Goal: Task Accomplishment & Management: Complete application form

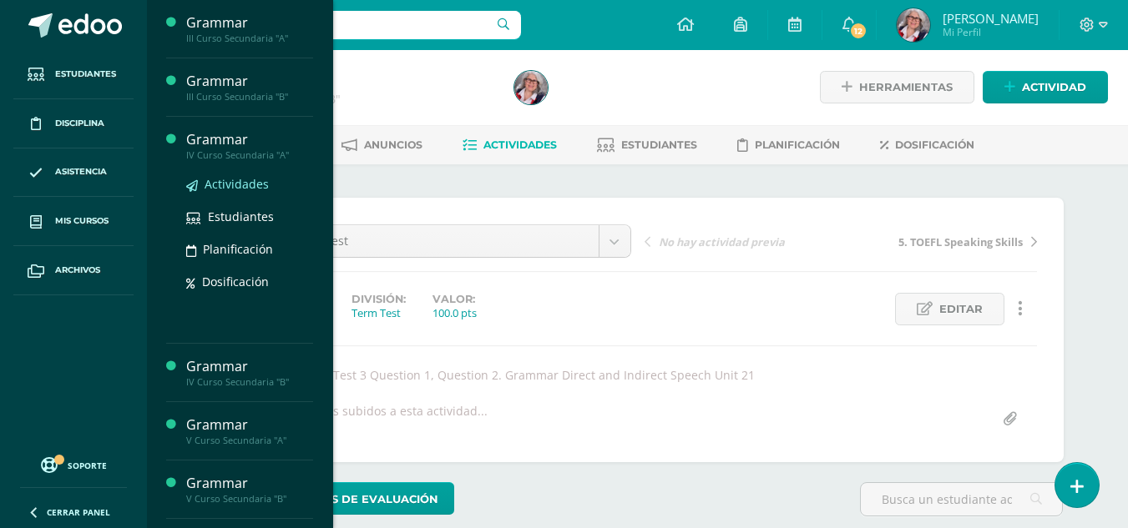
scroll to position [2, 0]
click at [229, 185] on span "Actividades" at bounding box center [237, 184] width 64 height 16
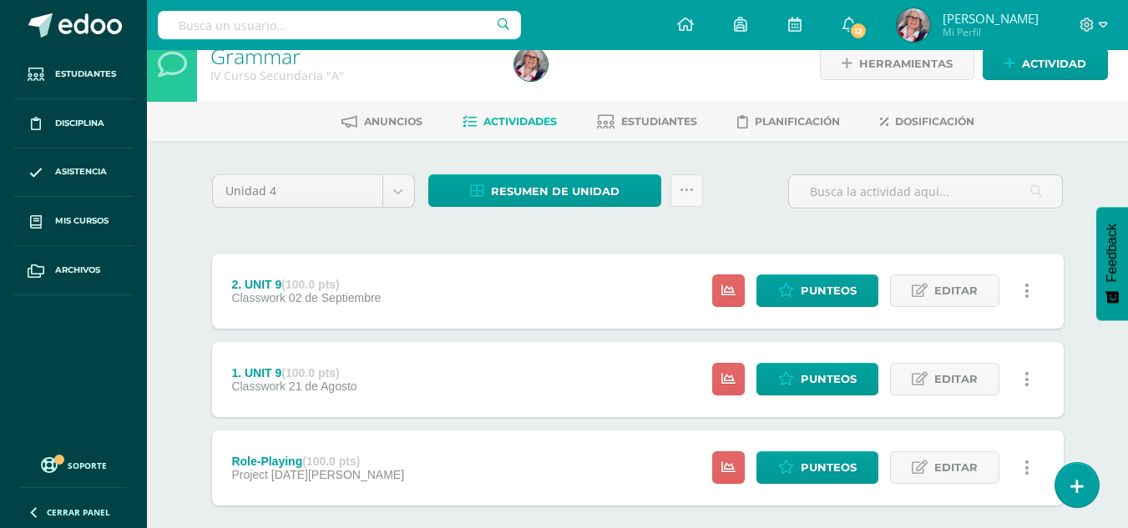
scroll to position [25, 0]
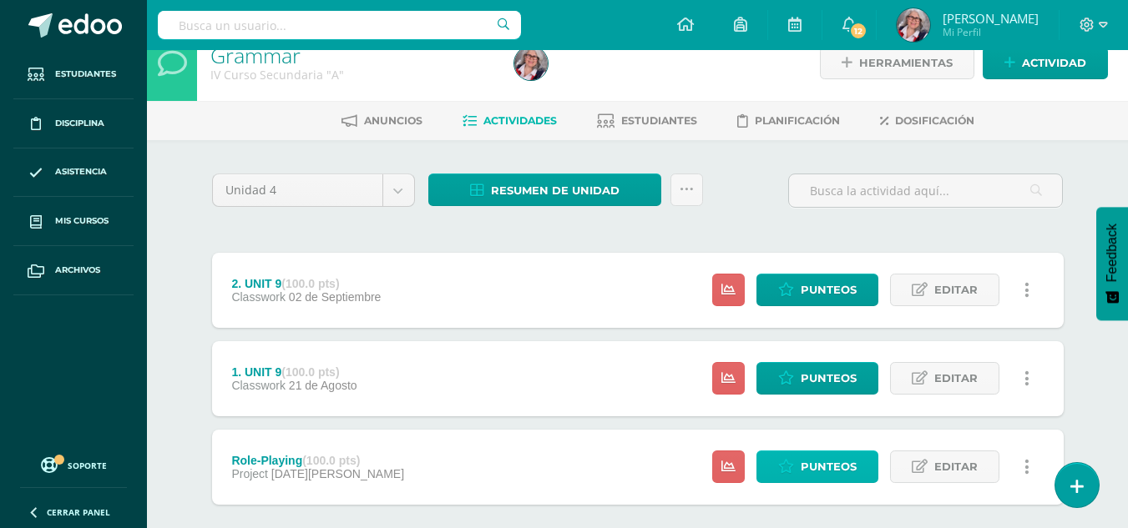
click at [832, 452] on span "Punteos" at bounding box center [829, 467] width 56 height 31
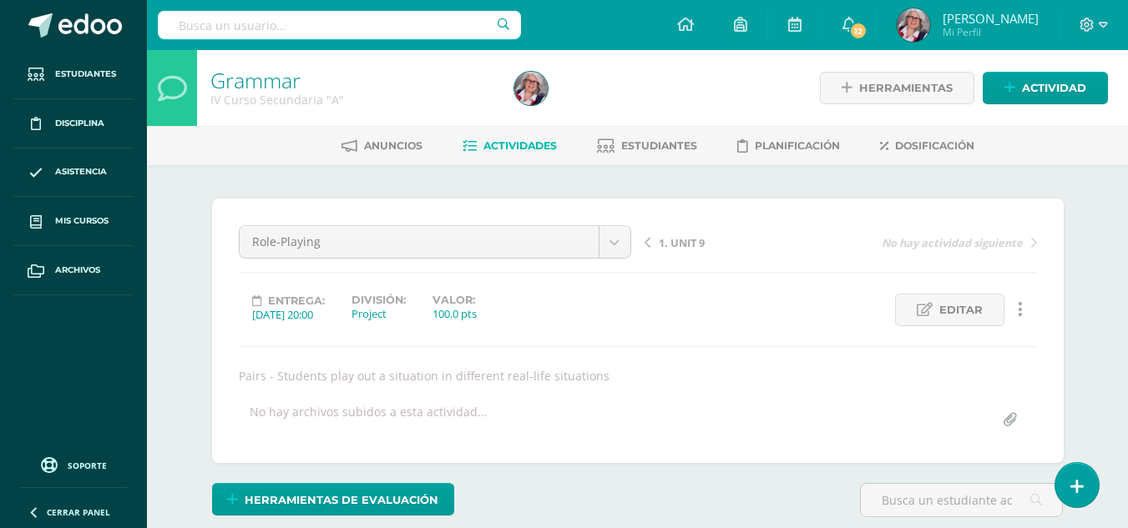
click at [833, 463] on div "¿Estás seguro que quieres eliminar esta actividad? Esto borrará la actividad y …" at bounding box center [637, 421] width 865 height 445
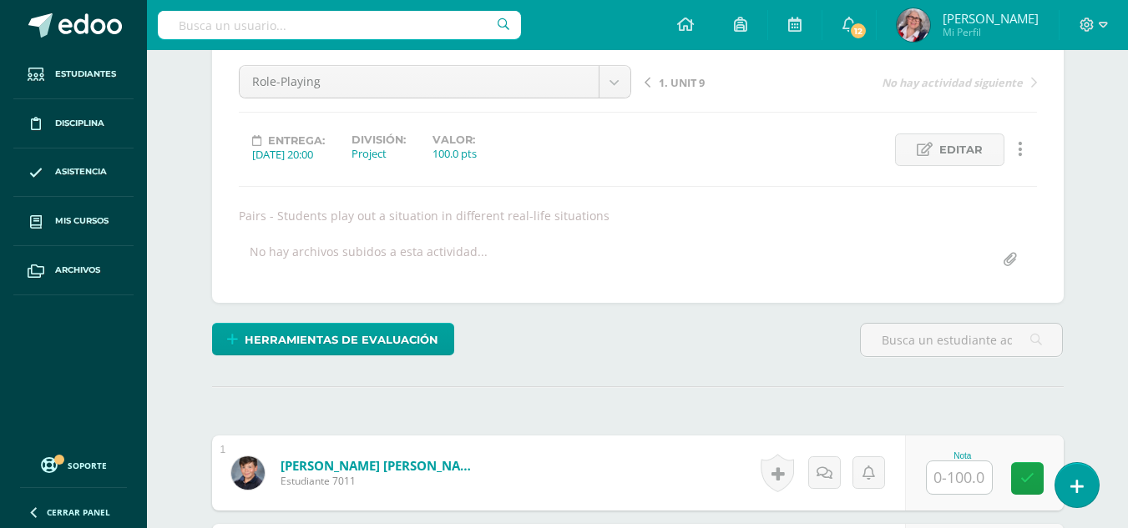
scroll to position [161, 0]
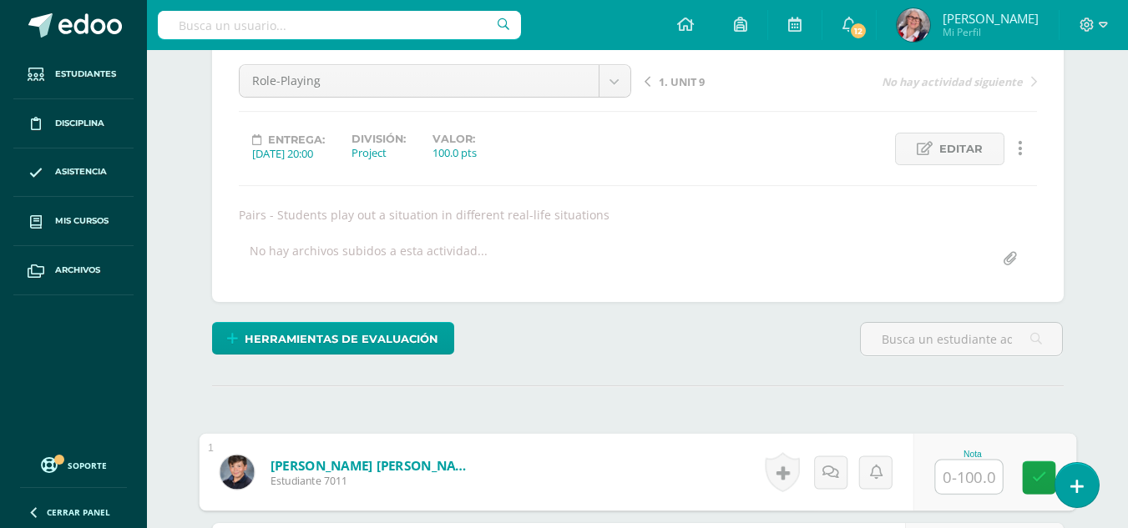
click at [982, 472] on input "text" at bounding box center [968, 477] width 67 height 33
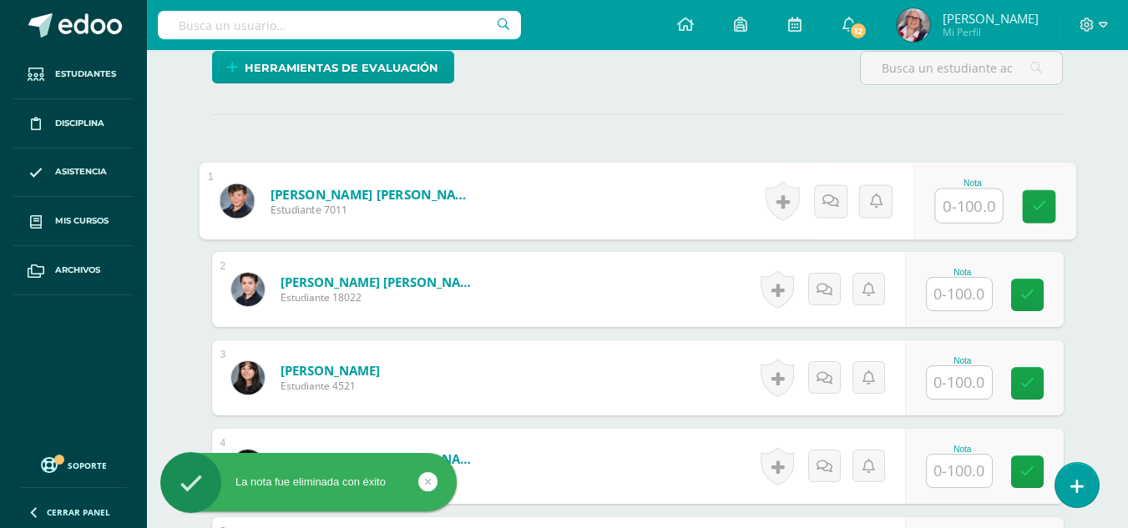
scroll to position [433, 0]
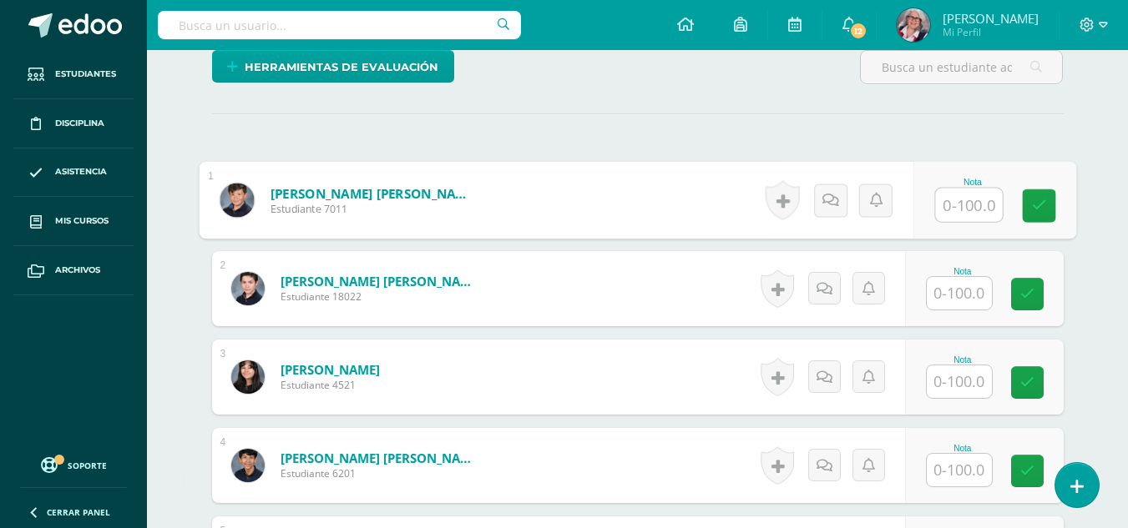
click at [977, 210] on input "text" at bounding box center [968, 205] width 67 height 33
type input "100"
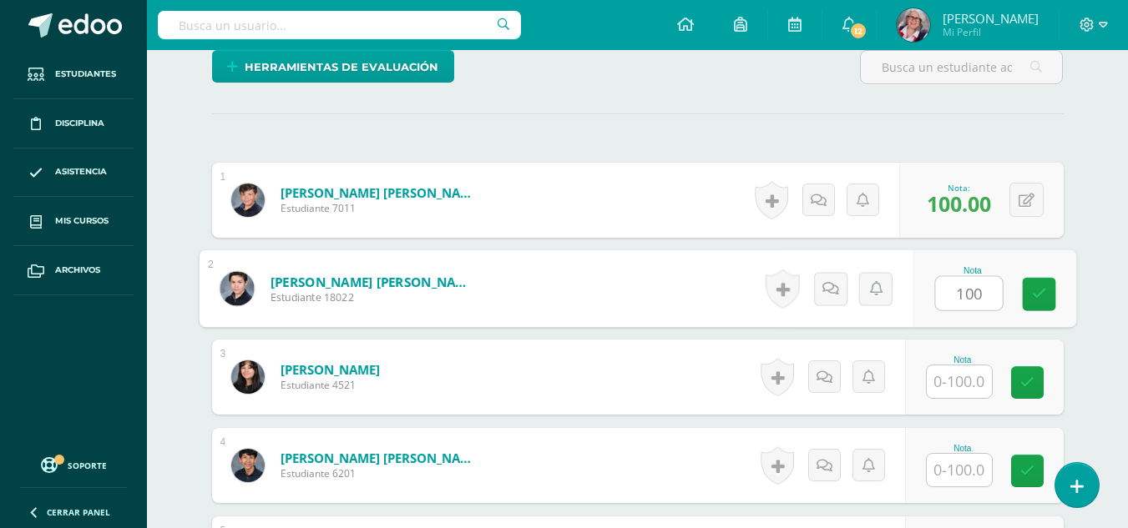
type input "100"
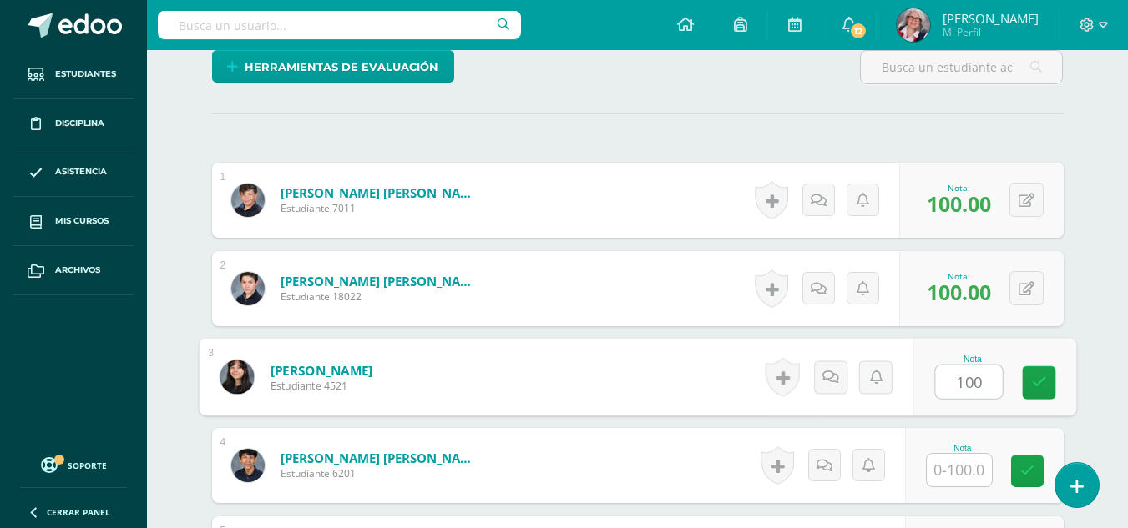
type input "100"
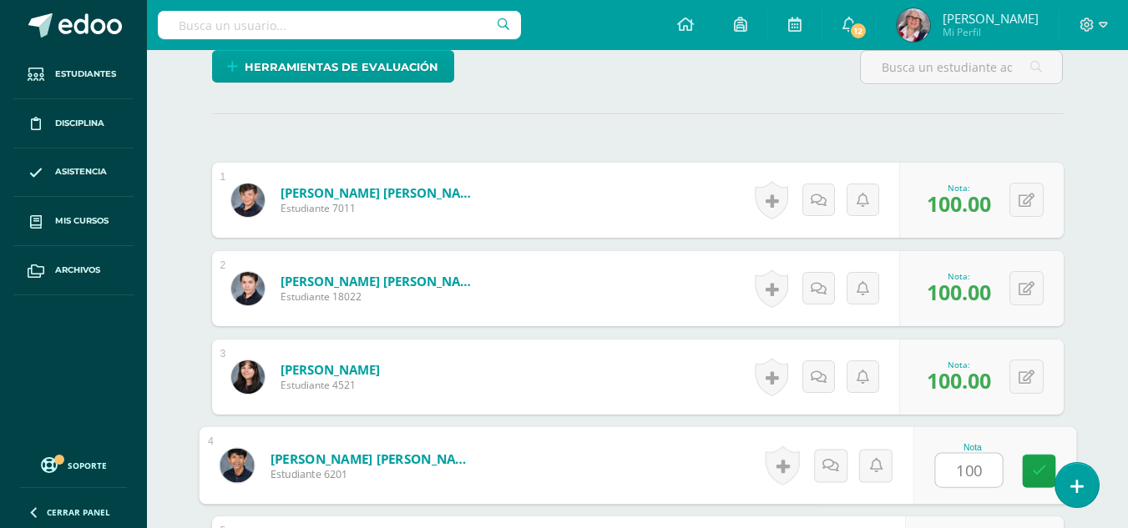
type input "100"
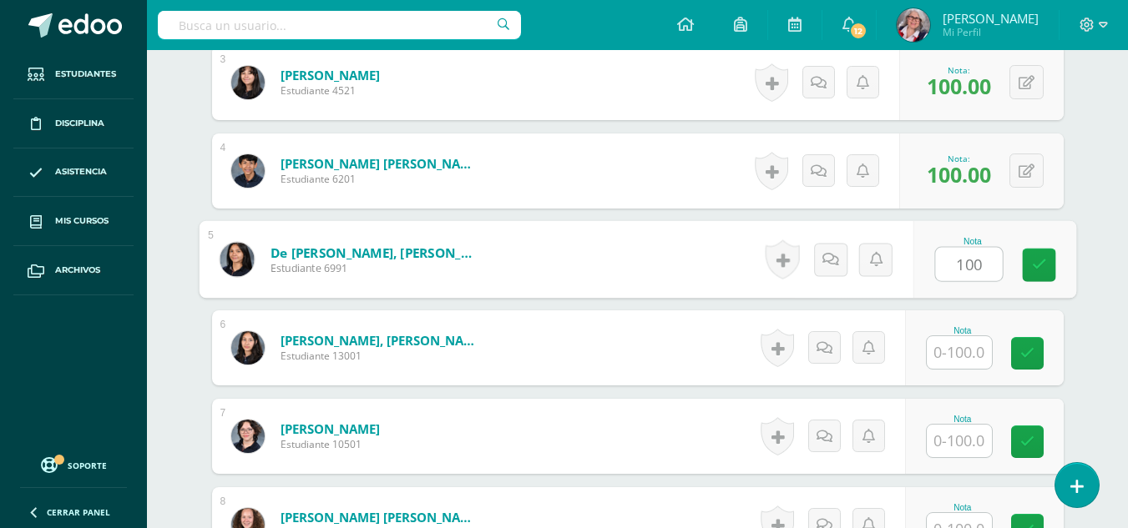
type input "100"
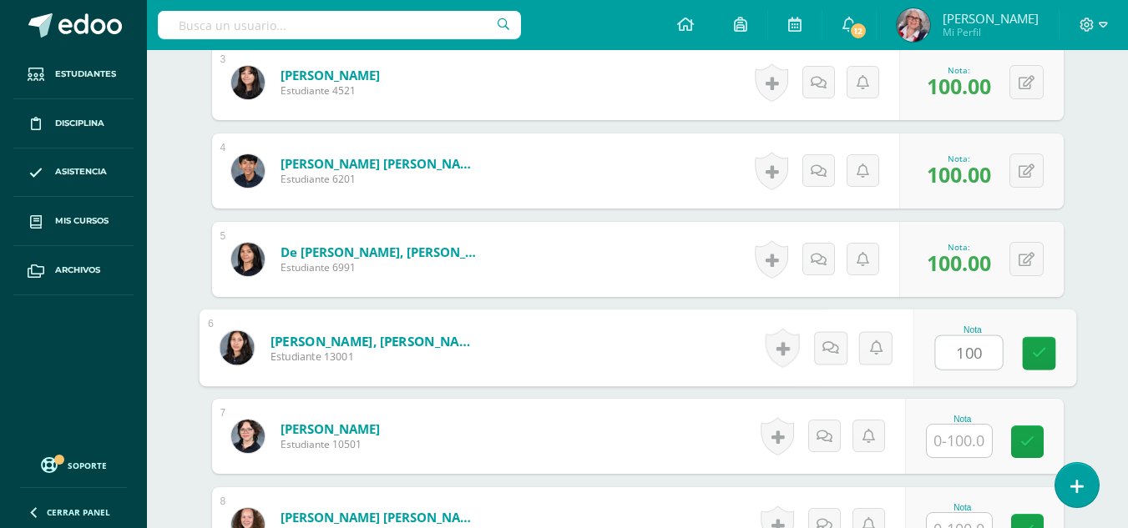
type input "100"
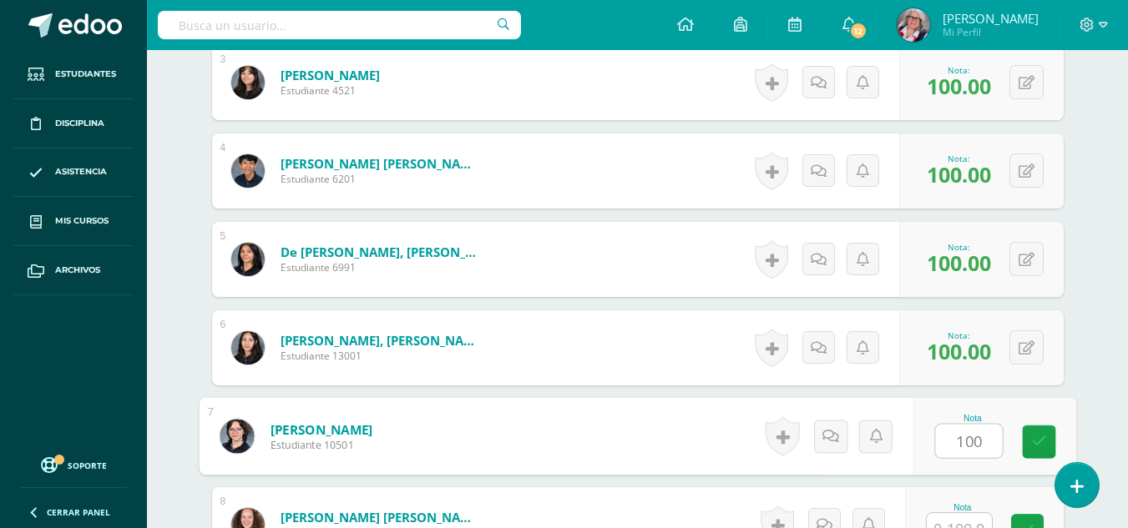
type input "100"
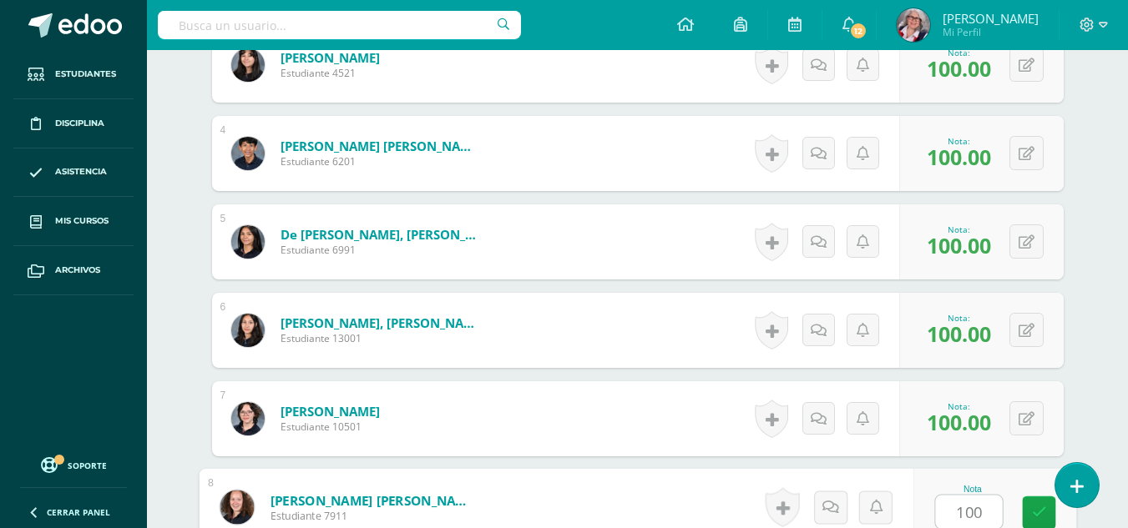
type input "100"
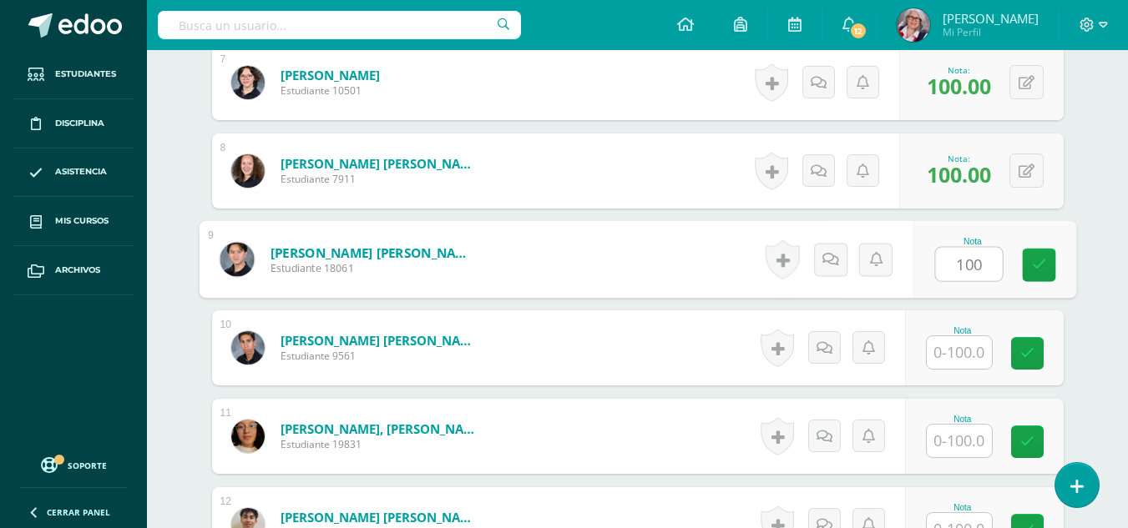
type input "100"
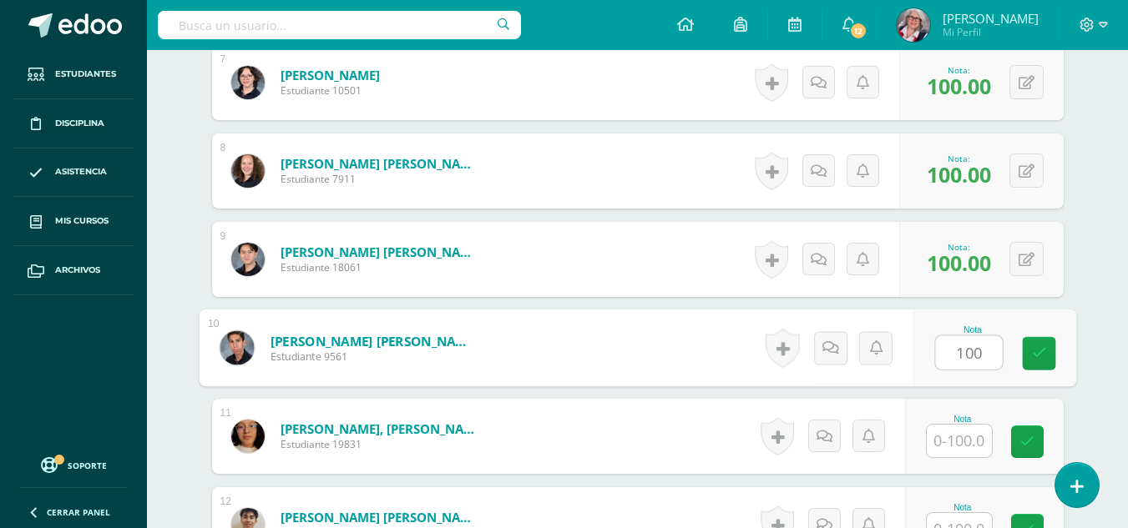
type input "100"
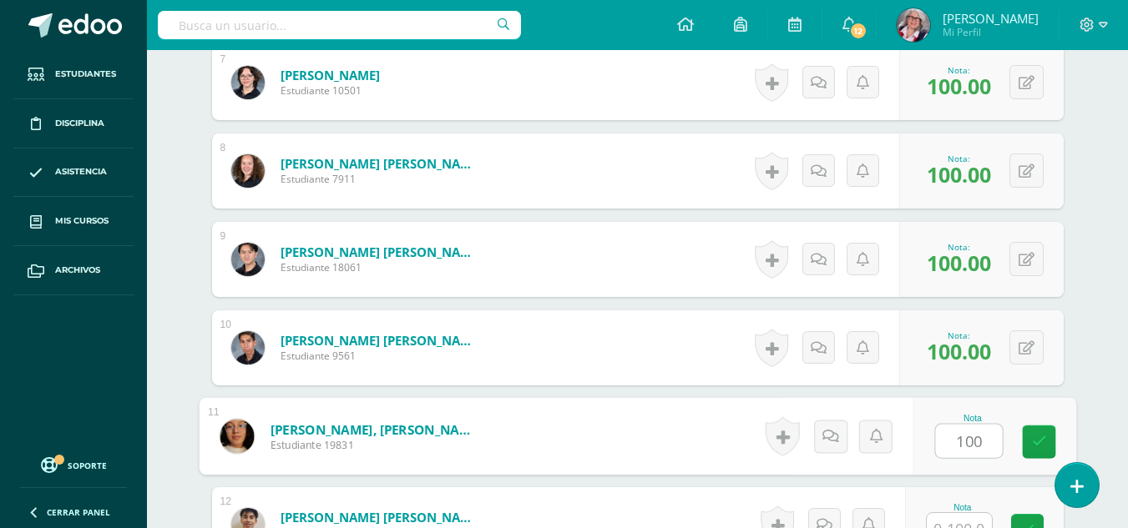
type input "100"
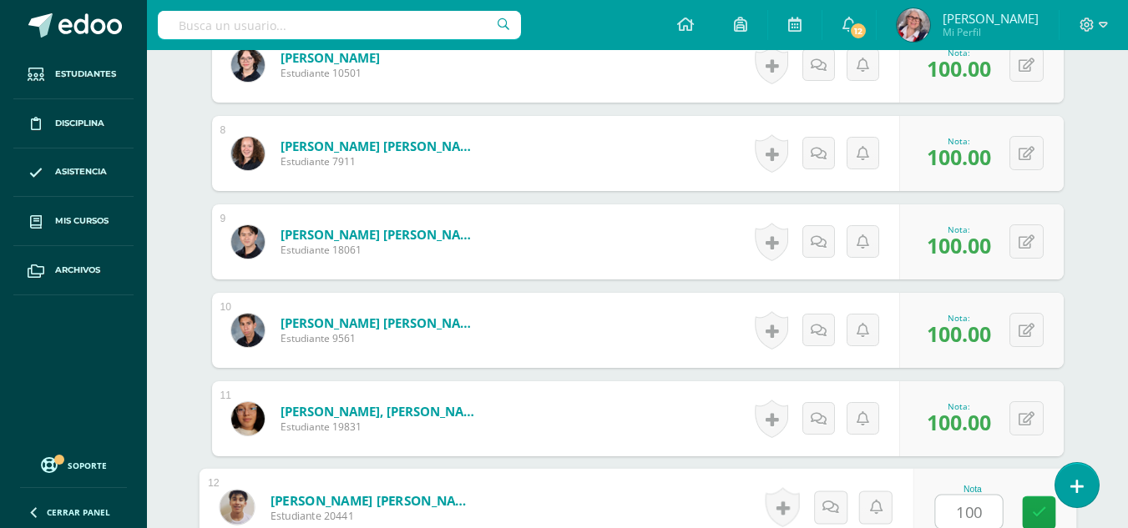
type input "100"
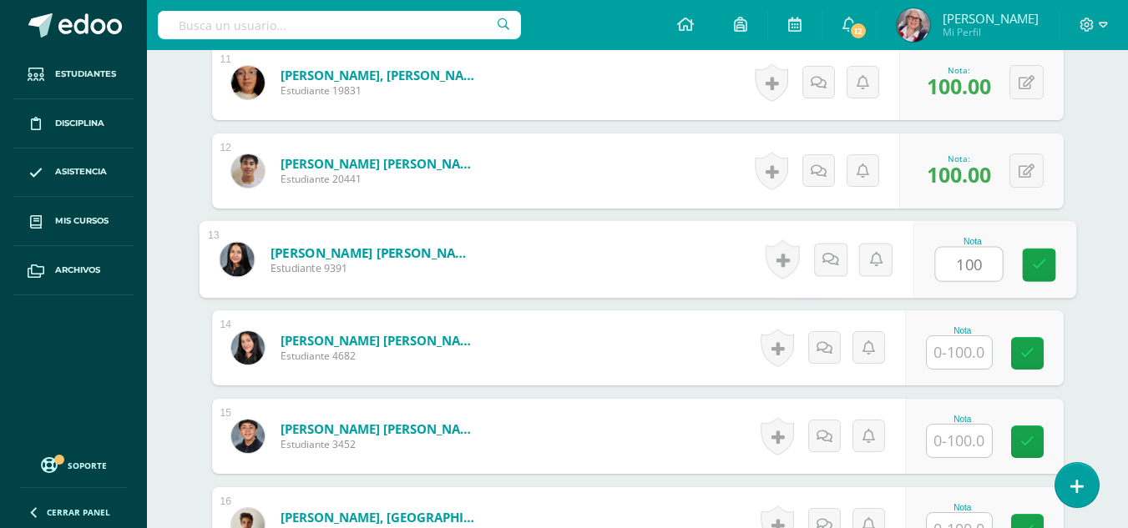
type input "100"
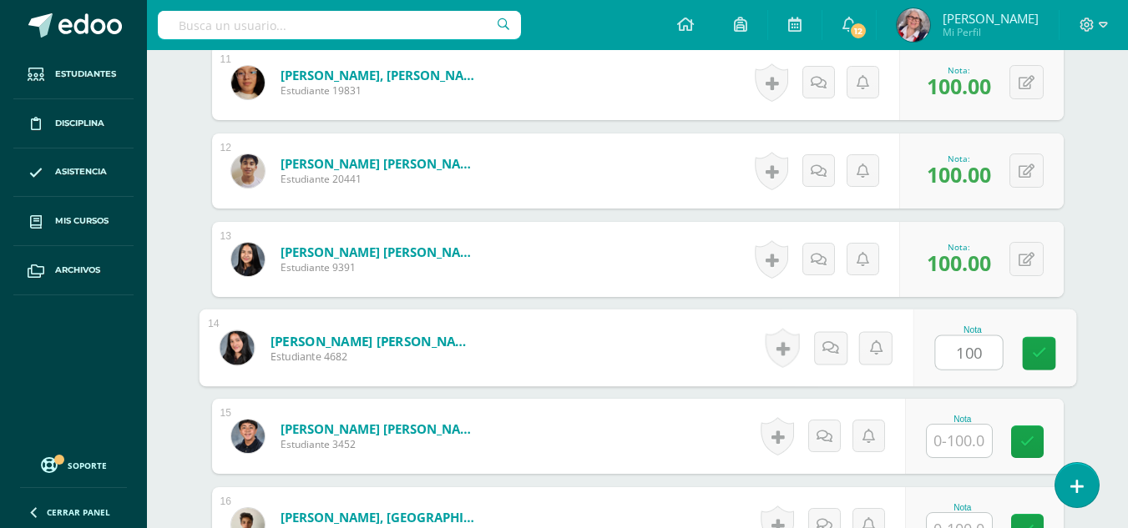
type input "100"
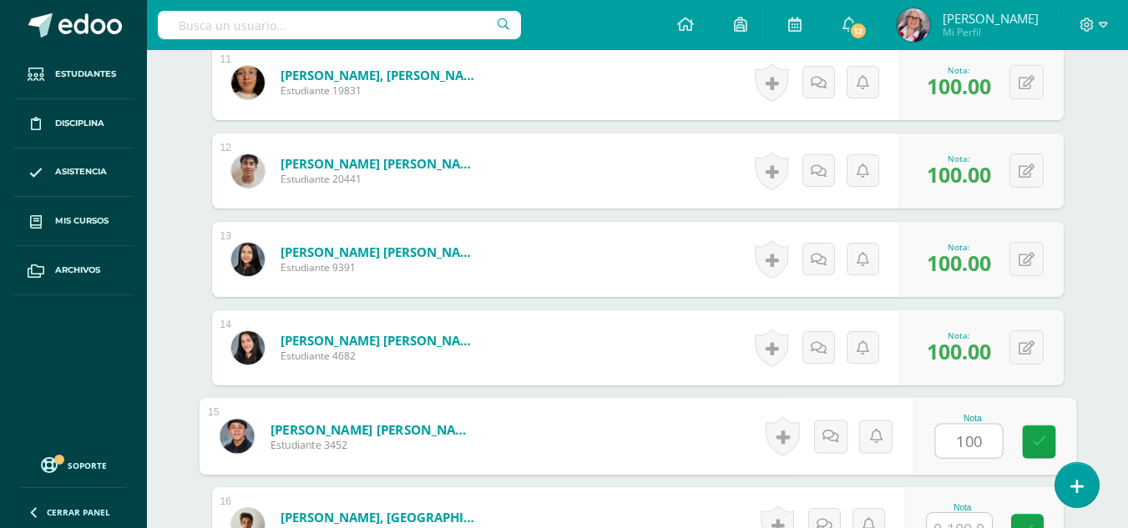
type input "100"
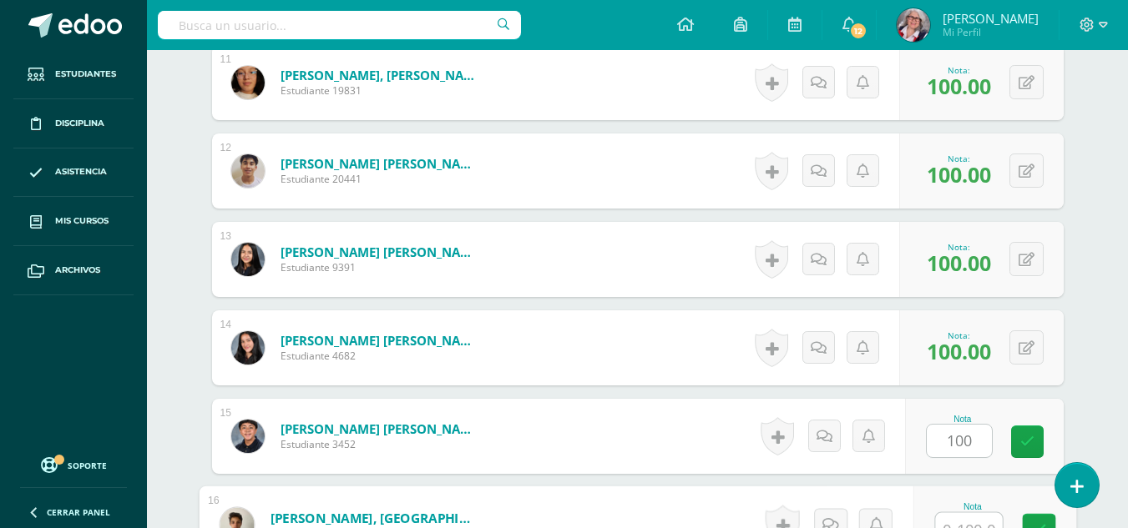
scroll to position [1453, 0]
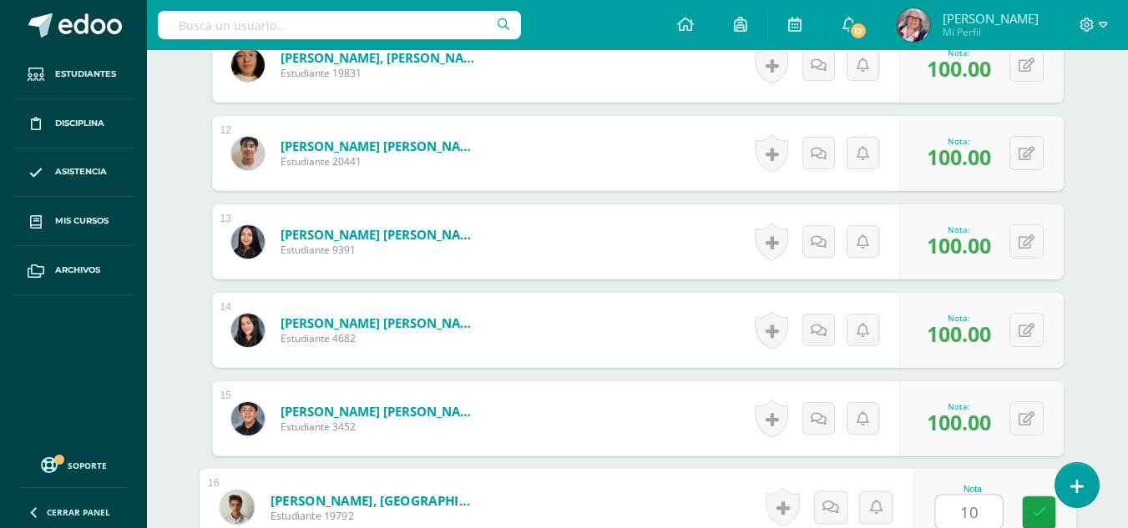
type input "100"
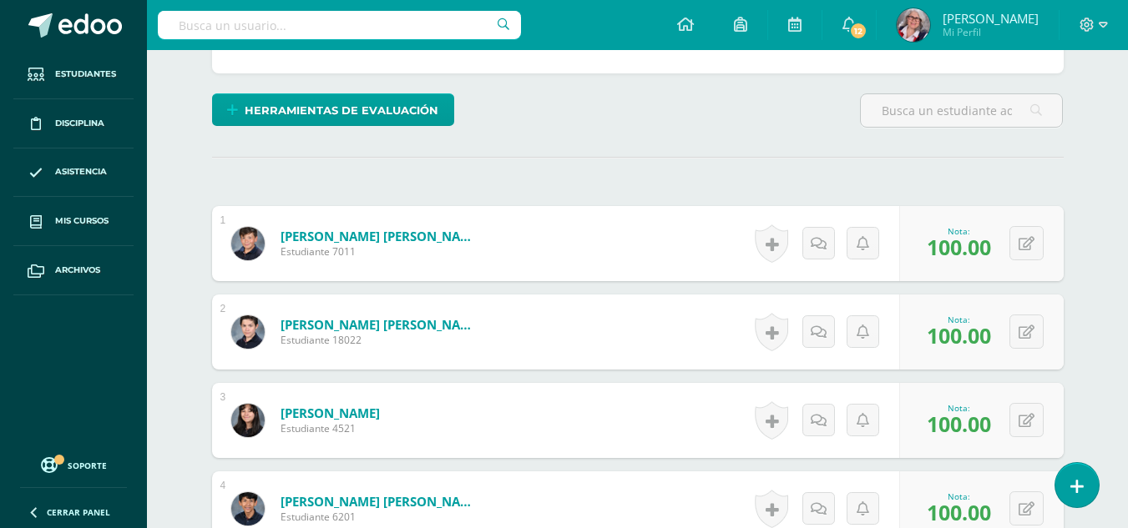
scroll to position [0, 0]
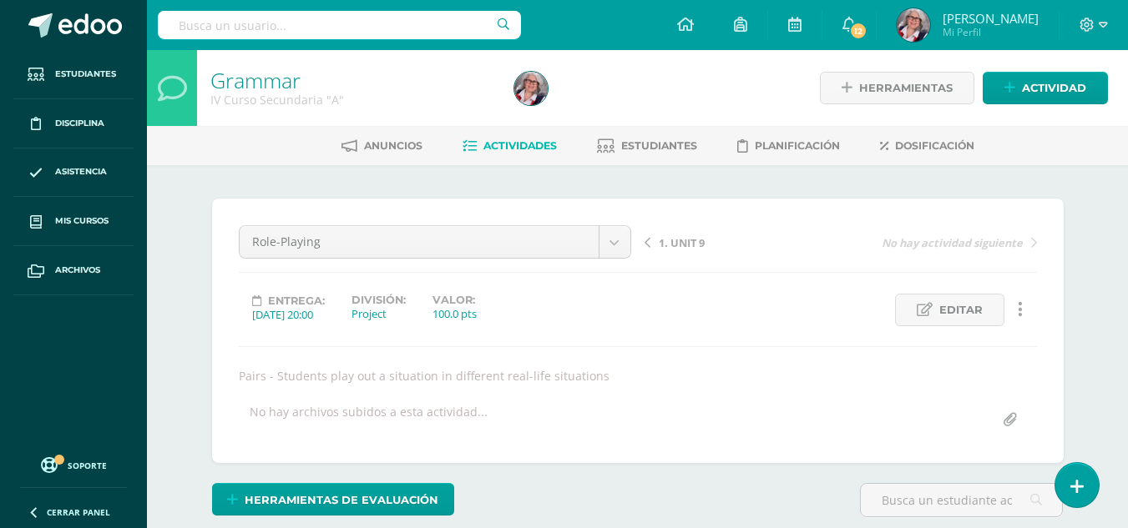
click at [692, 255] on div "1. UNIT 9 No hay actividad siguiente" at bounding box center [841, 248] width 406 height 47
click at [697, 242] on span "1. UNIT 9" at bounding box center [682, 242] width 46 height 15
drag, startPoint x: 0, startPoint y: 0, endPoint x: 697, endPoint y: 242, distance: 737.9
click at [697, 242] on span "2. UNIT 9" at bounding box center [682, 242] width 46 height 15
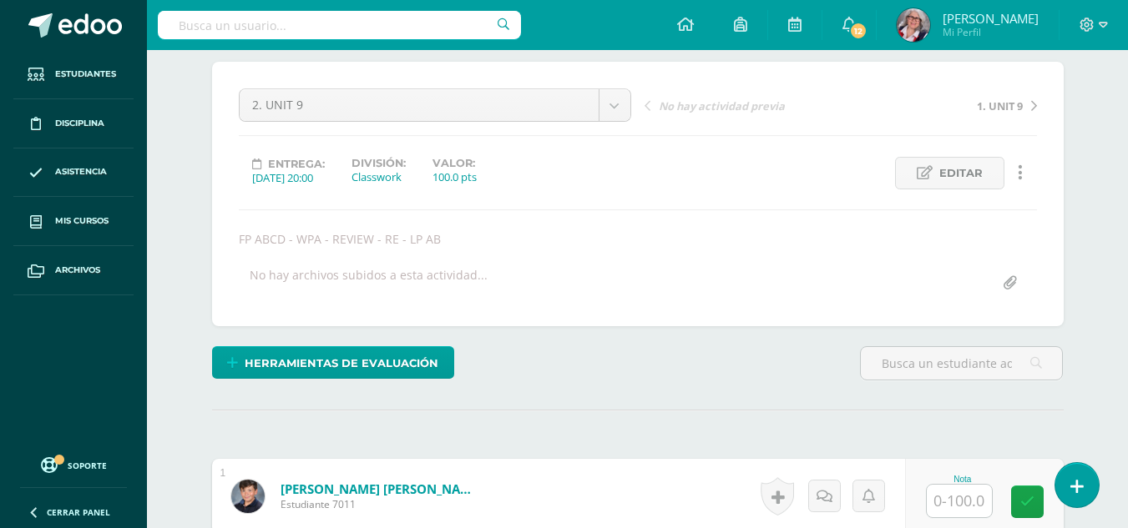
scroll to position [377, 0]
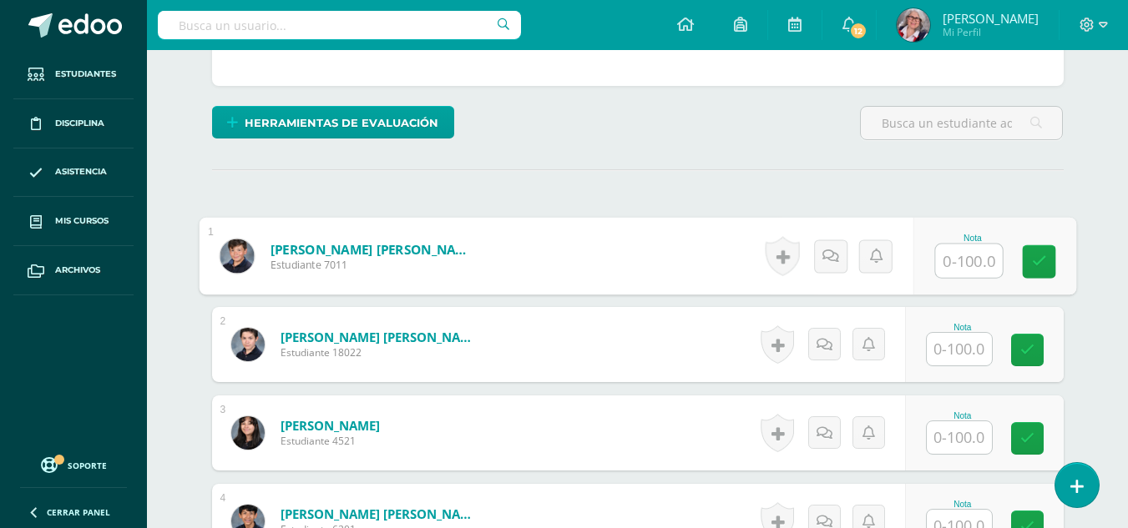
click at [967, 255] on input "text" at bounding box center [968, 261] width 67 height 33
type input "79"
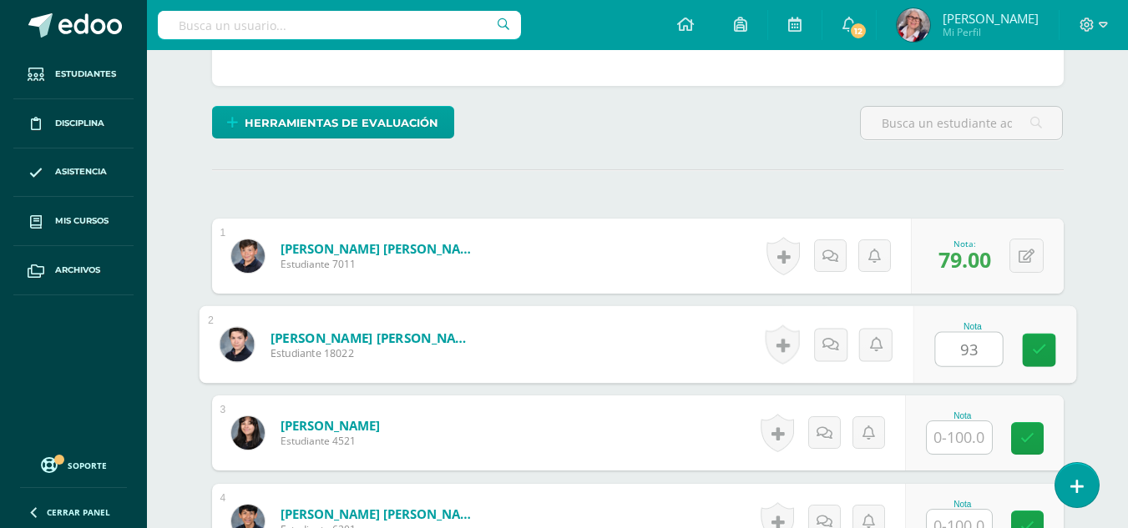
type input "93"
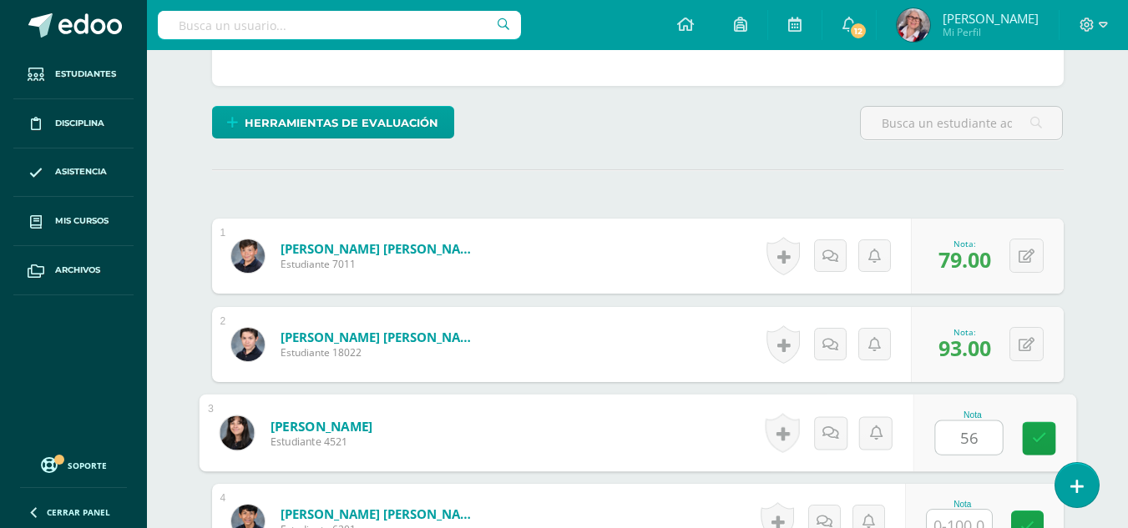
type input "56"
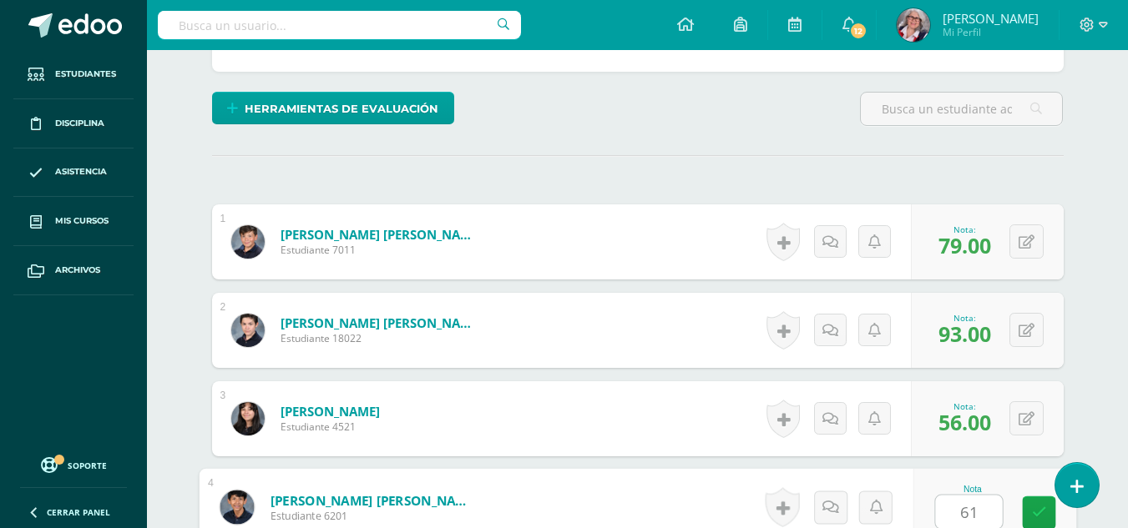
type input "61"
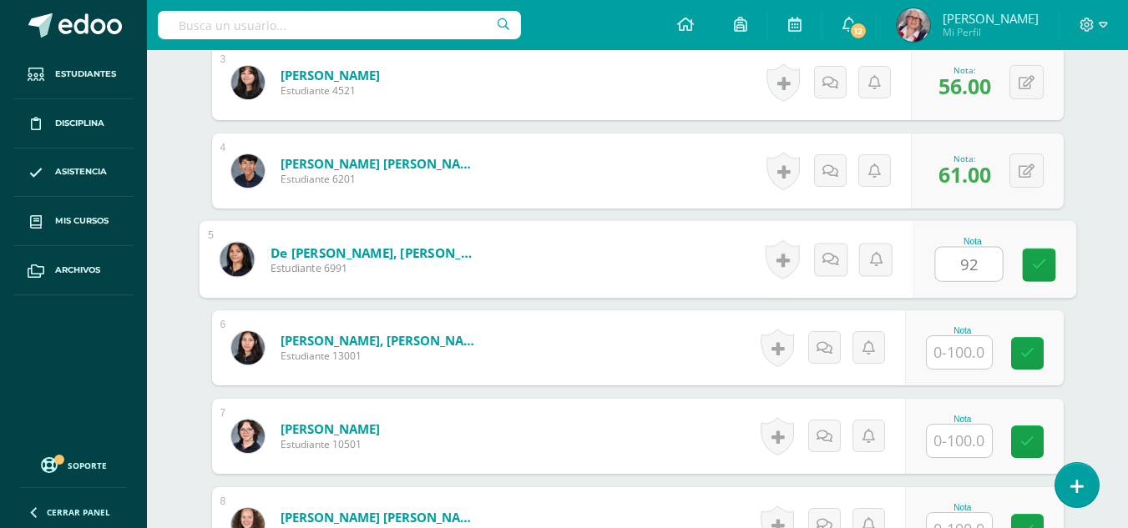
type input "92"
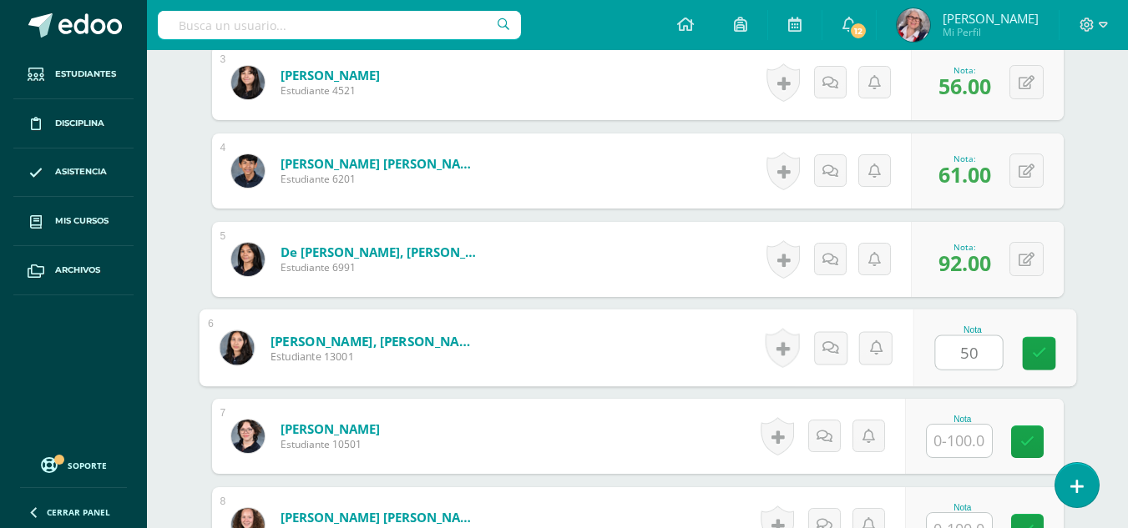
type input "50"
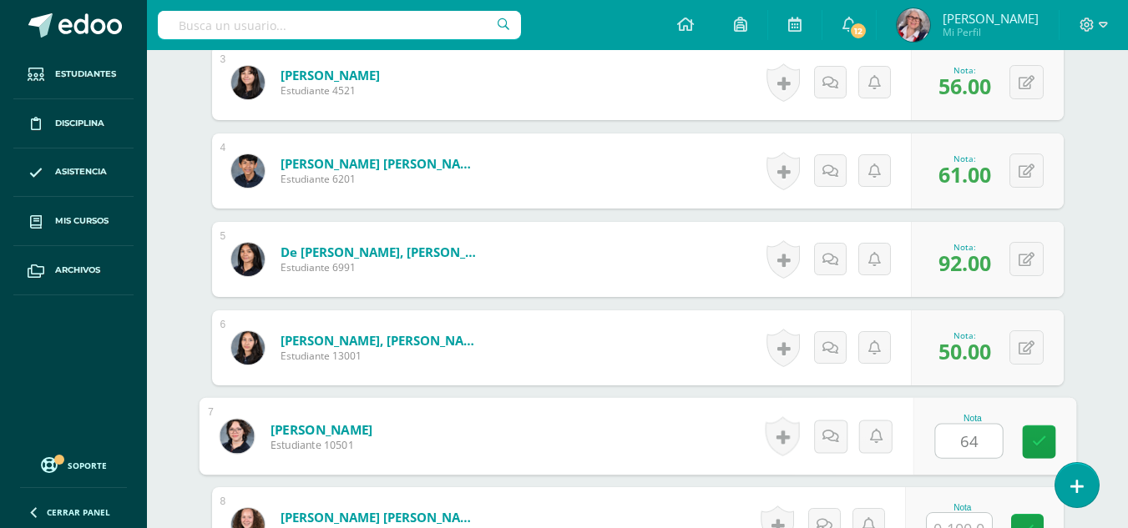
type input "64"
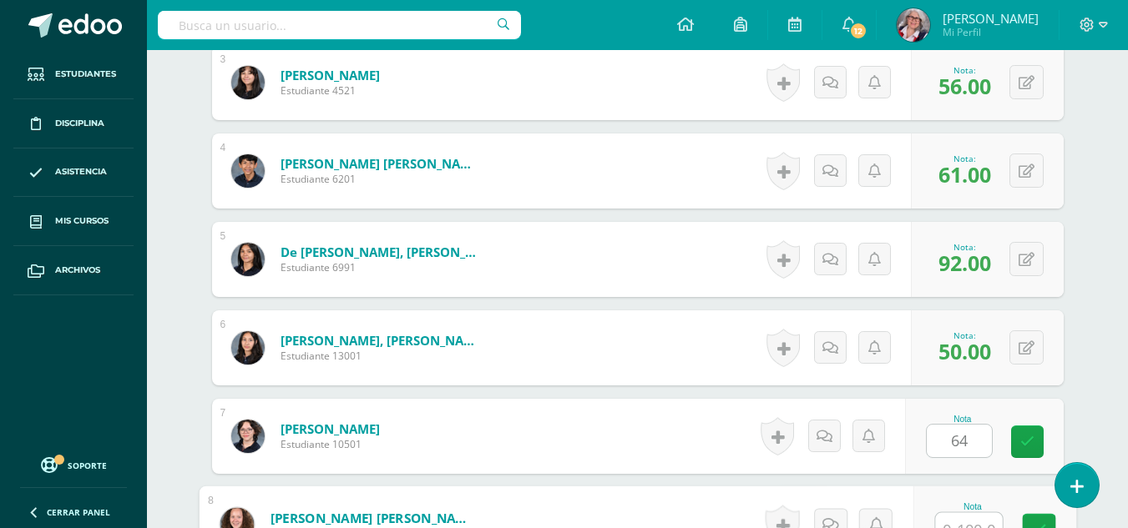
scroll to position [746, 0]
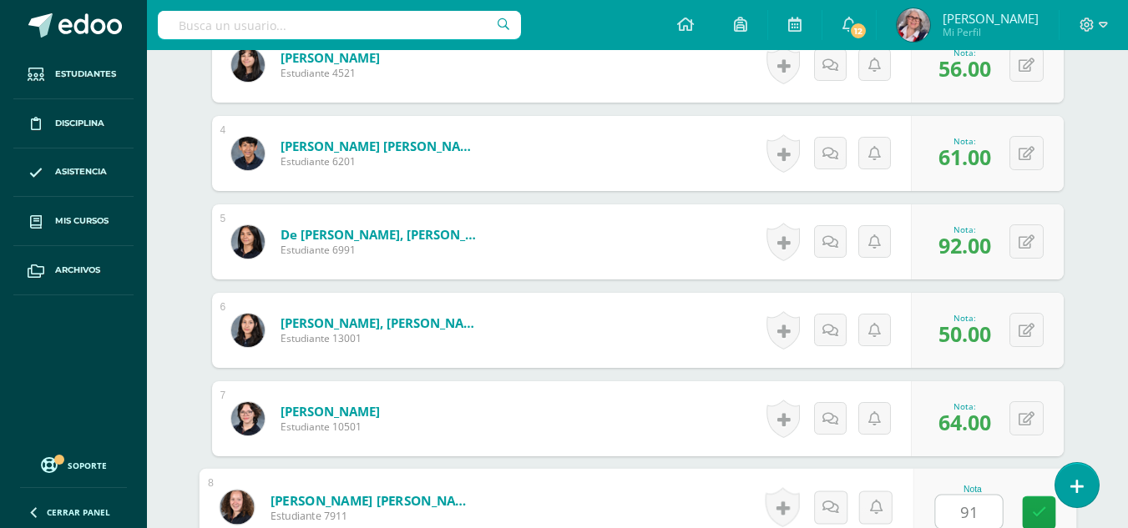
type input "91"
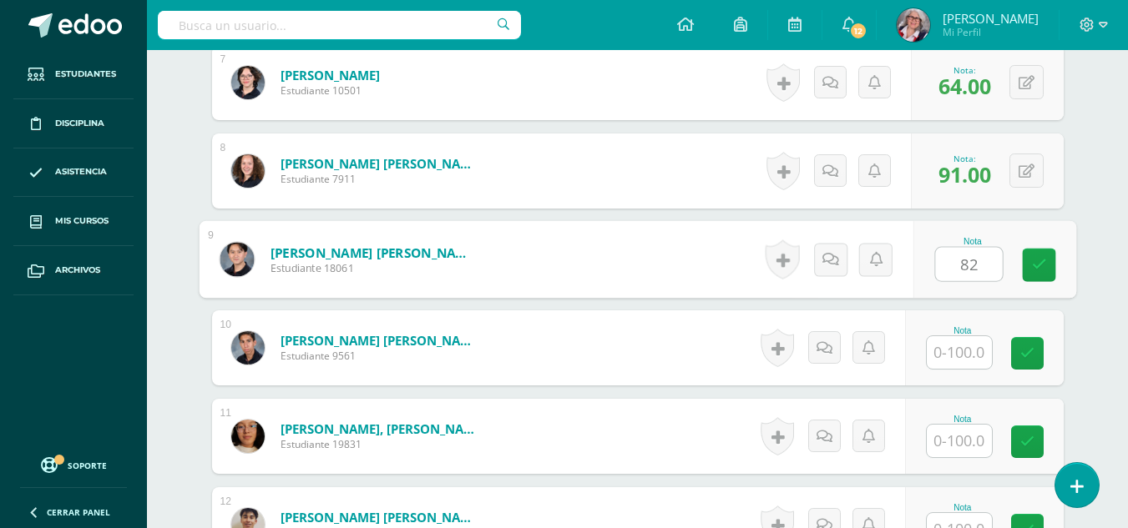
type input "82"
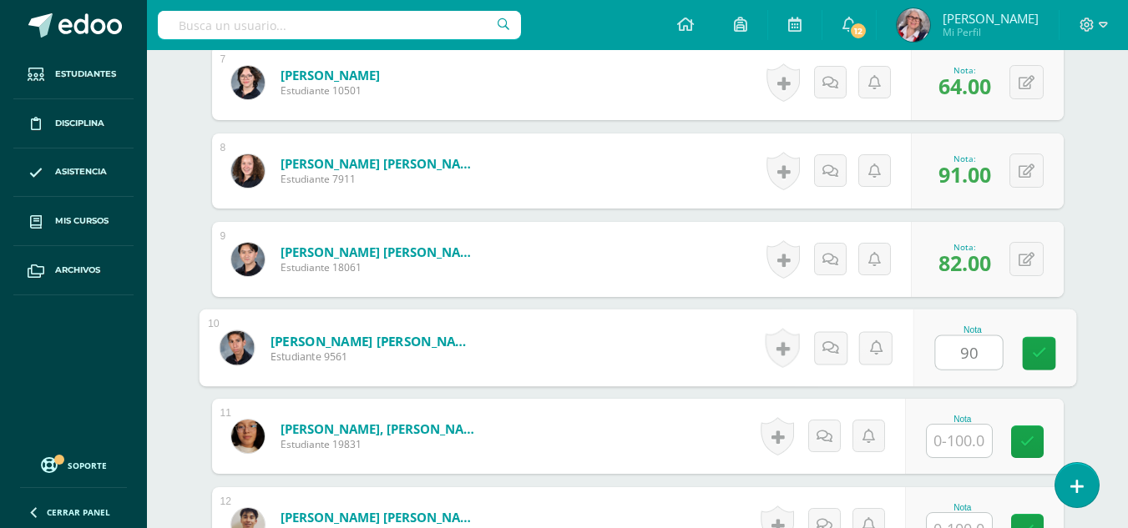
type input "90"
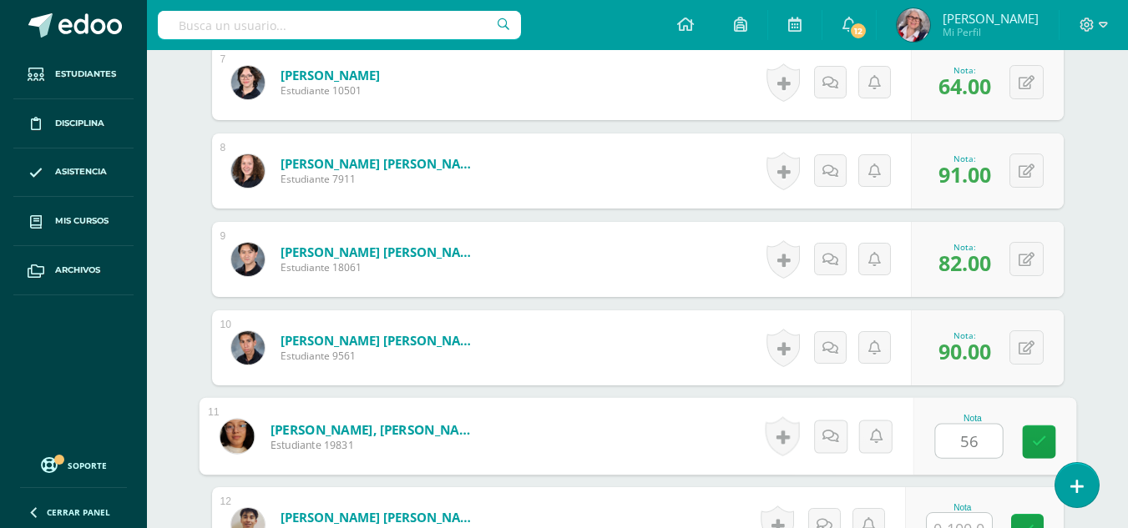
type input "56"
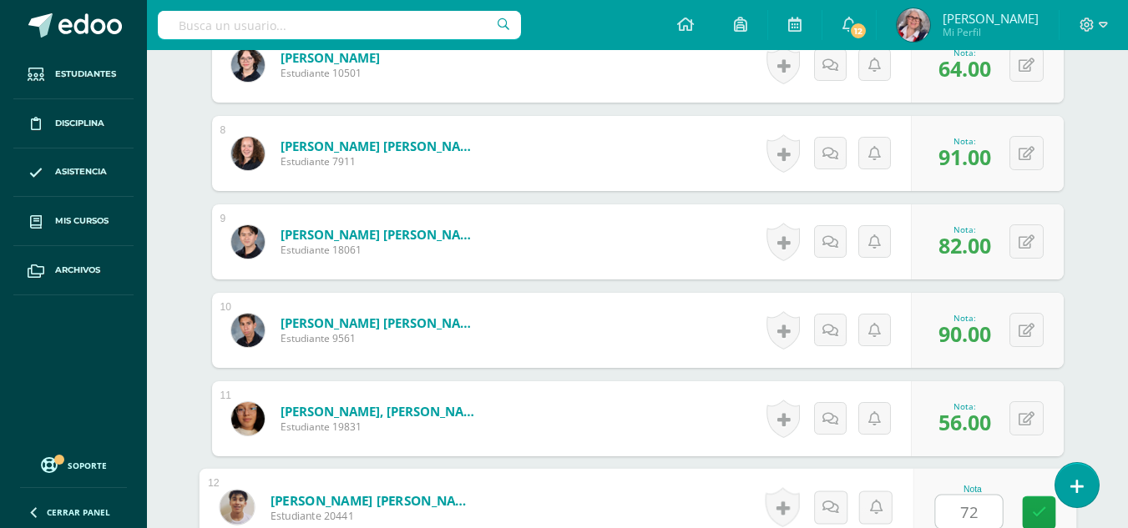
type input "72"
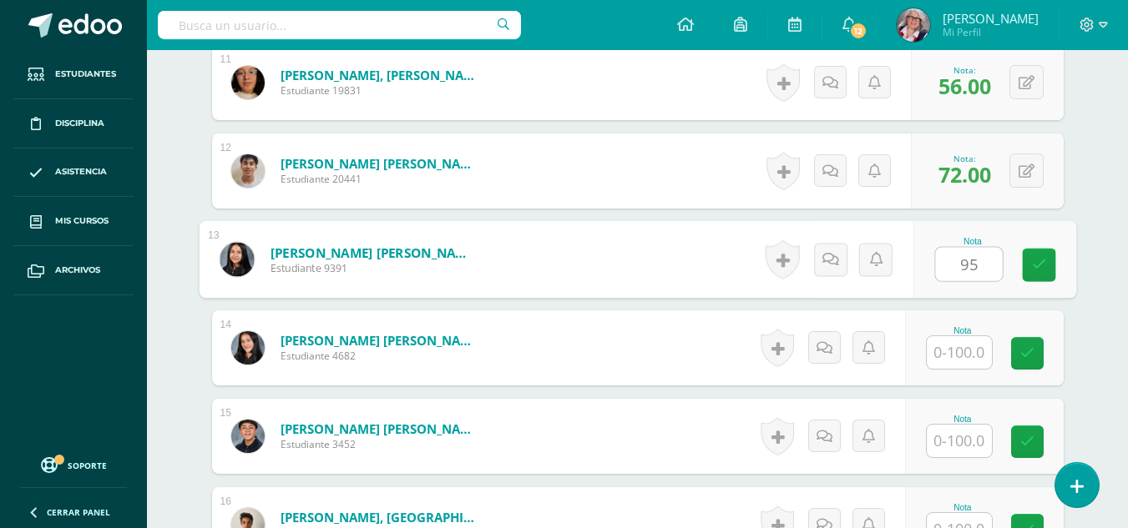
type input "95"
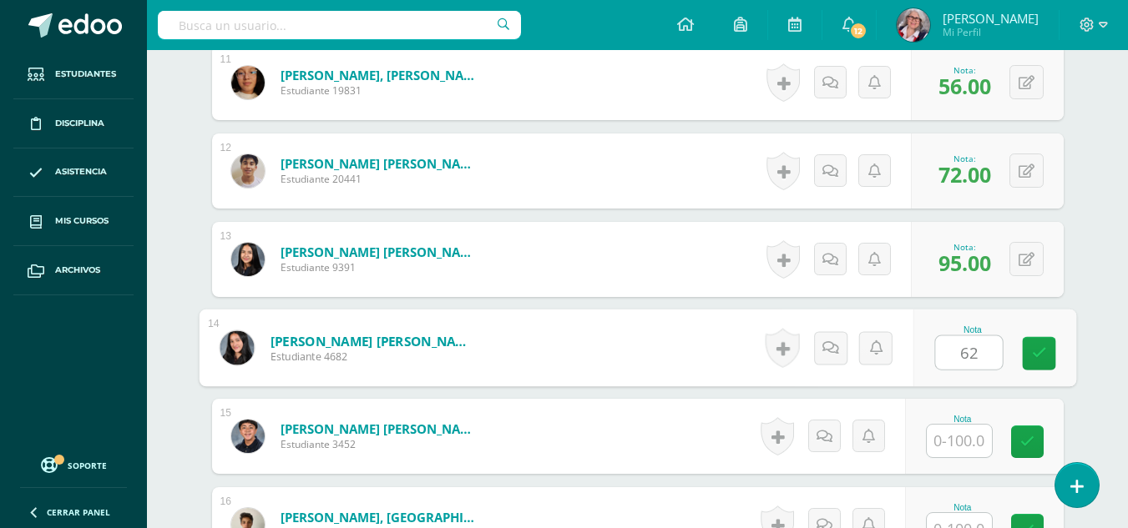
type input "62"
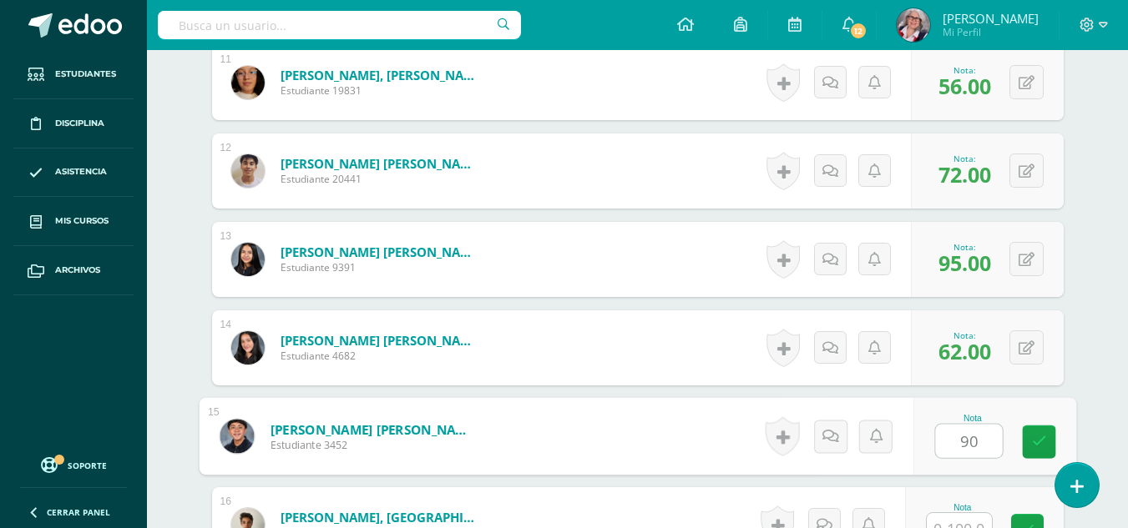
type input "90"
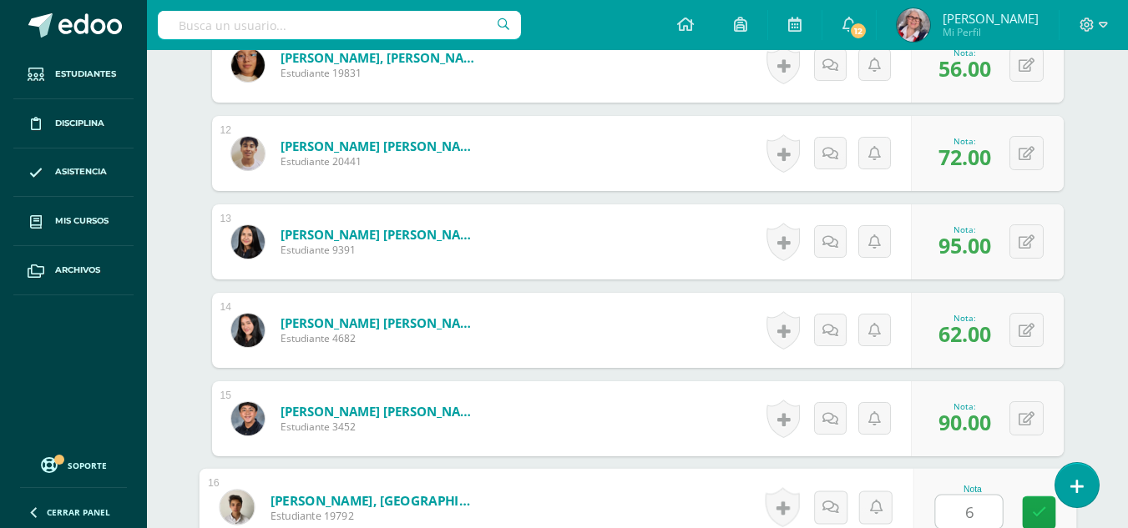
type input "65"
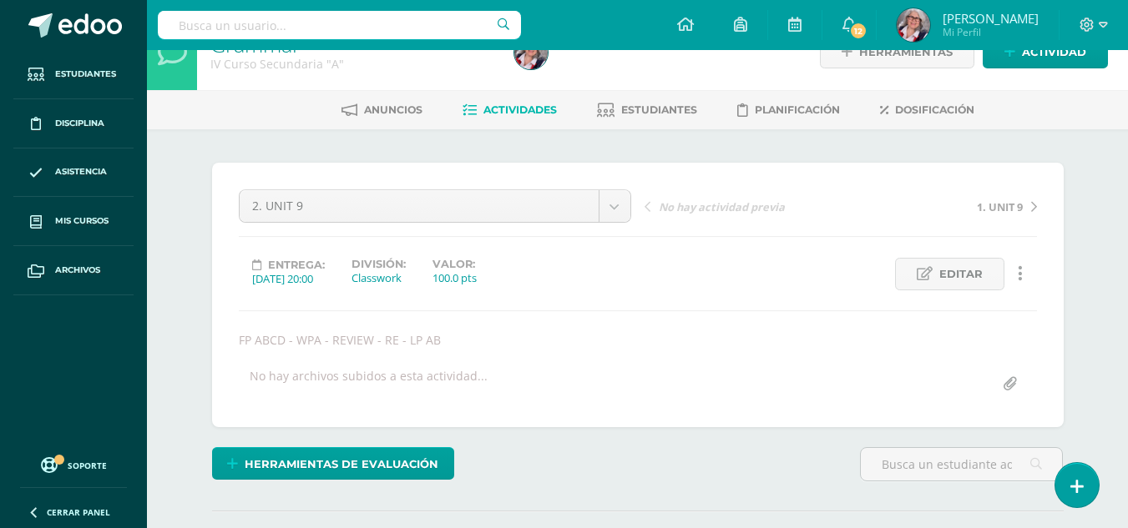
scroll to position [0, 0]
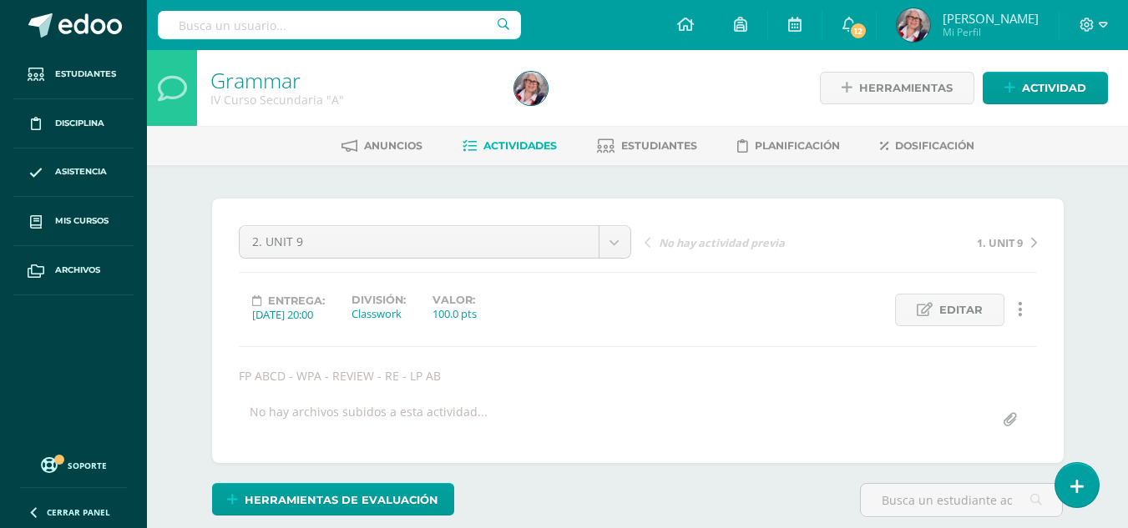
click at [495, 149] on span "Actividades" at bounding box center [519, 145] width 73 height 13
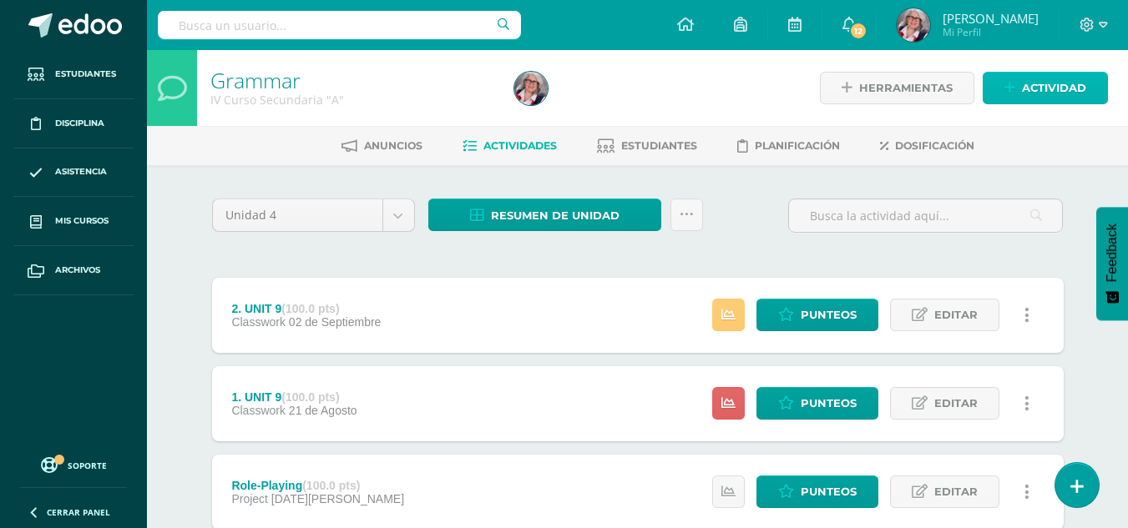
click at [1052, 88] on span "Actividad" at bounding box center [1054, 88] width 64 height 31
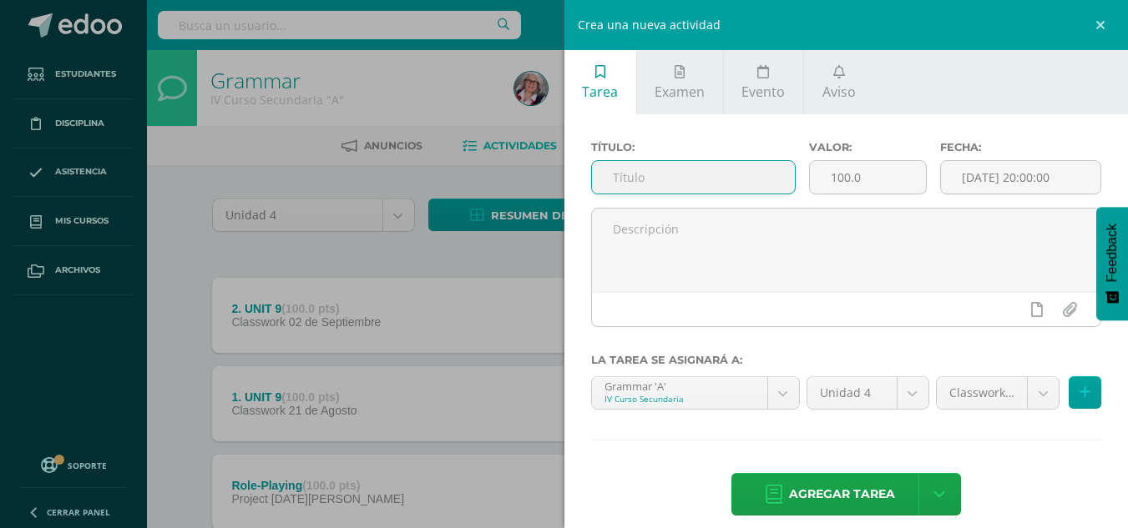
click at [678, 183] on input "text" at bounding box center [693, 177] width 203 height 33
click at [721, 117] on div "Título: Valor: 100.0 Fecha: [DATE] 20:00:00 La tarea se asignará a: Grammar 'A'…" at bounding box center [846, 330] width 564 height 432
click at [721, 171] on input "text" at bounding box center [693, 177] width 203 height 33
type input "Quiz # 1"
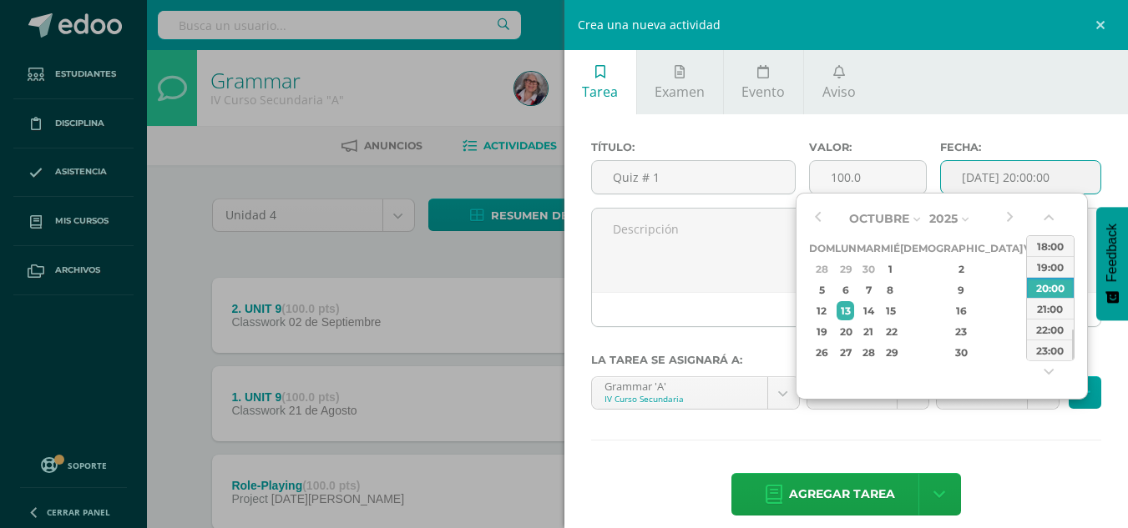
click at [1047, 170] on input "[DATE] 20:00:00" at bounding box center [1020, 177] width 159 height 33
click at [816, 224] on button "button" at bounding box center [817, 218] width 17 height 25
click at [897, 262] on div "3" at bounding box center [889, 269] width 15 height 19
type input "2025-09-03 20:00"
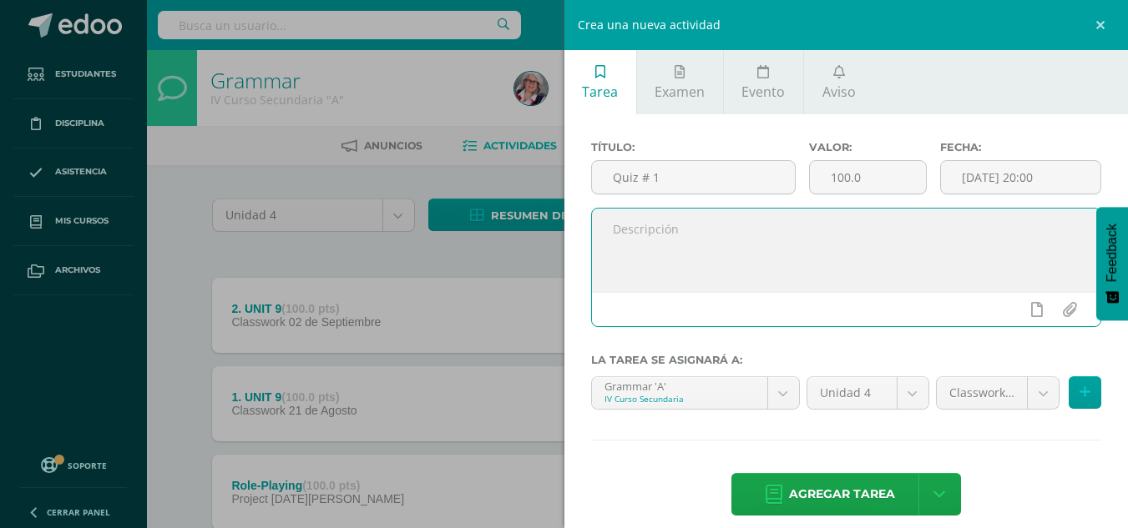
click at [741, 210] on textarea at bounding box center [846, 250] width 509 height 83
type textarea "Unit 9 Infinitives DT"
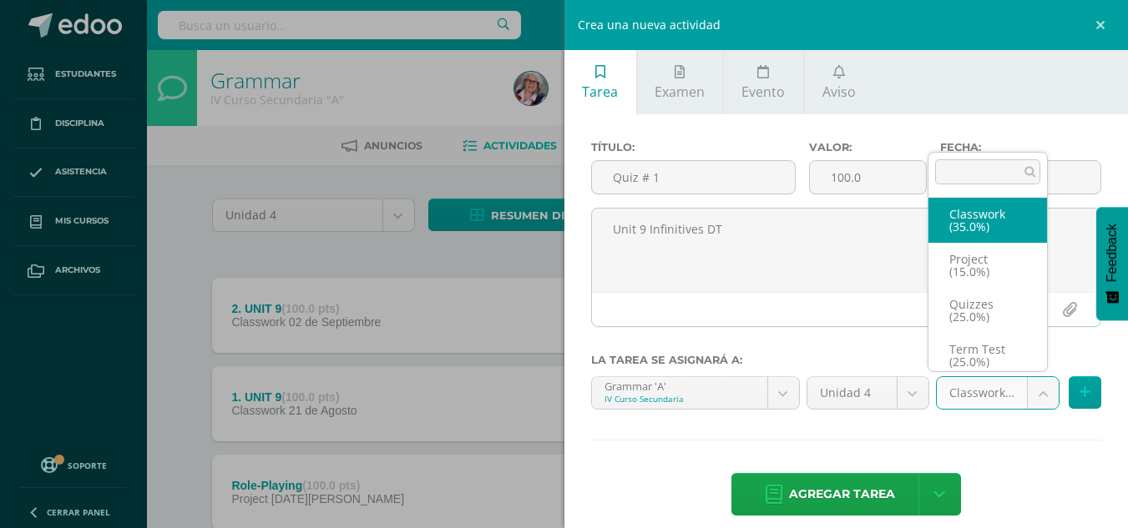
click at [1037, 385] on body "Estudiantes Disciplina Asistencia Mis cursos Archivos Soporte Ayuda Reportar un…" at bounding box center [564, 320] width 1128 height 641
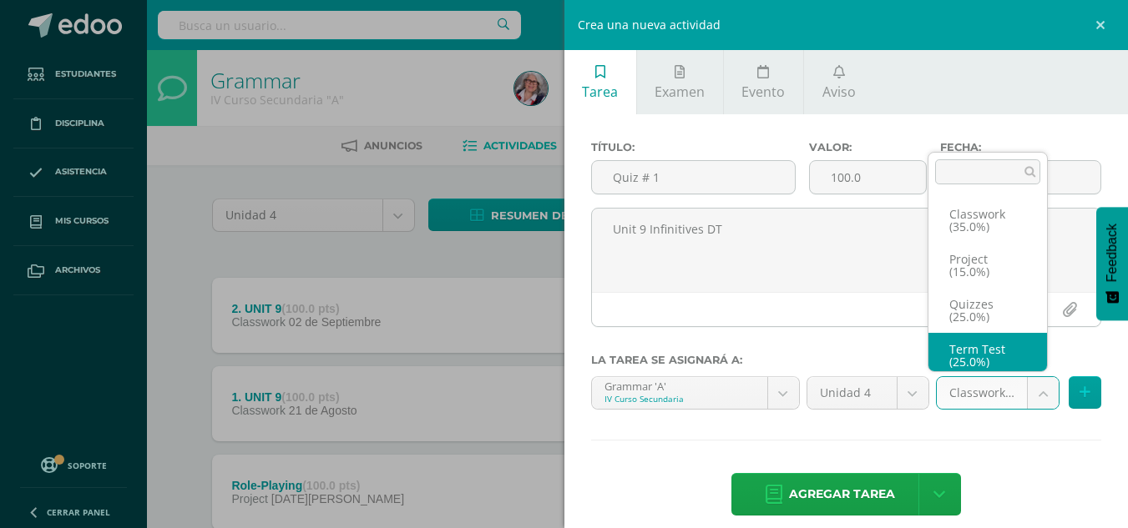
scroll to position [7, 0]
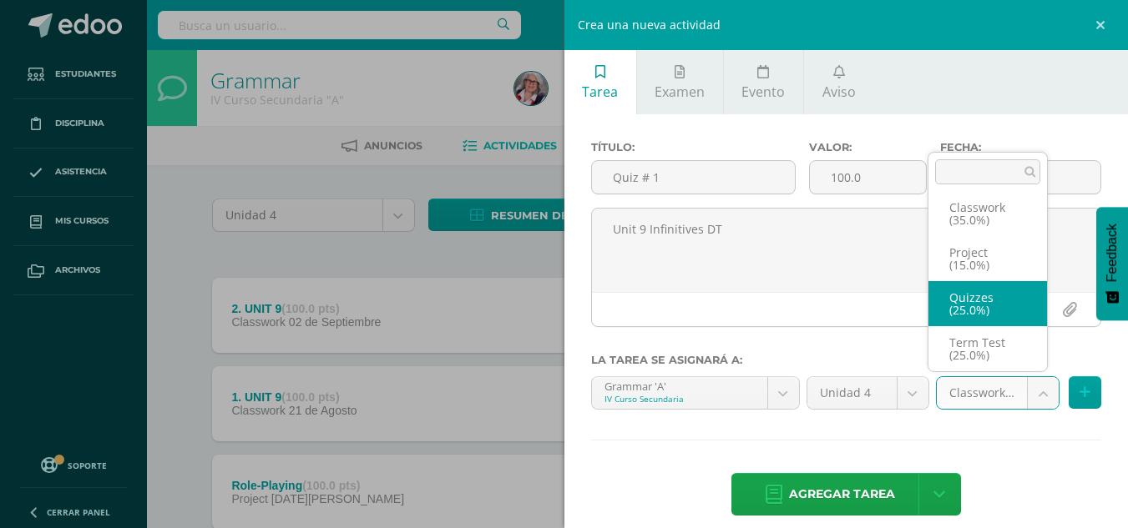
select select "236553"
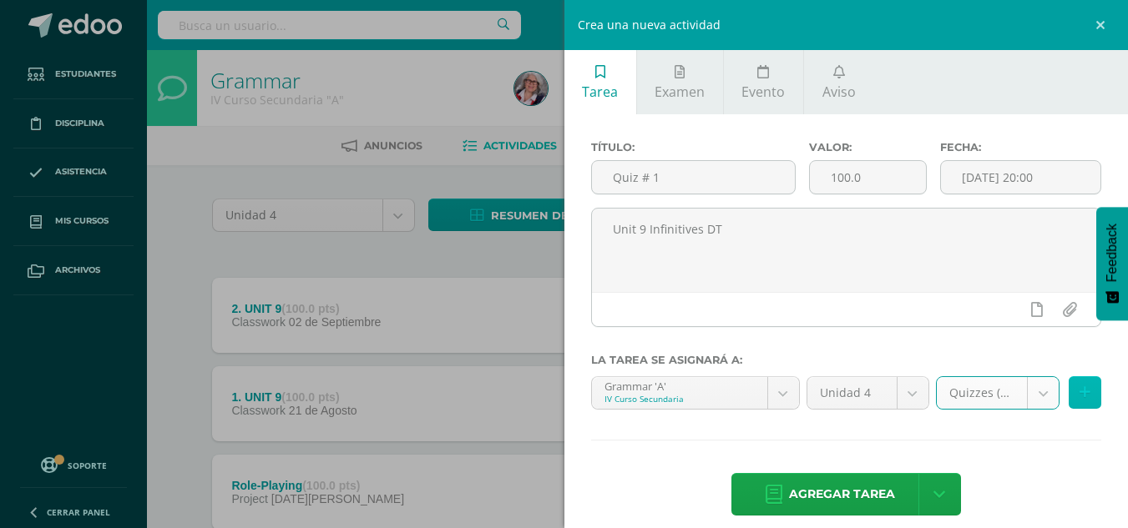
click at [1077, 388] on button at bounding box center [1085, 393] width 33 height 33
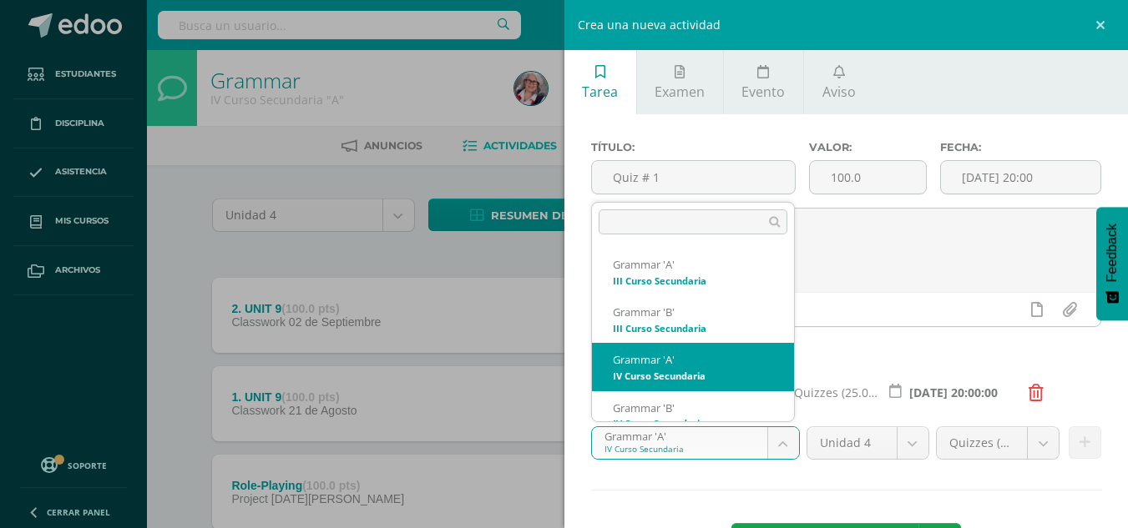
click at [781, 438] on body "Estudiantes Disciplina Asistencia Mis cursos Archivos Soporte Ayuda Reportar un…" at bounding box center [564, 320] width 1128 height 641
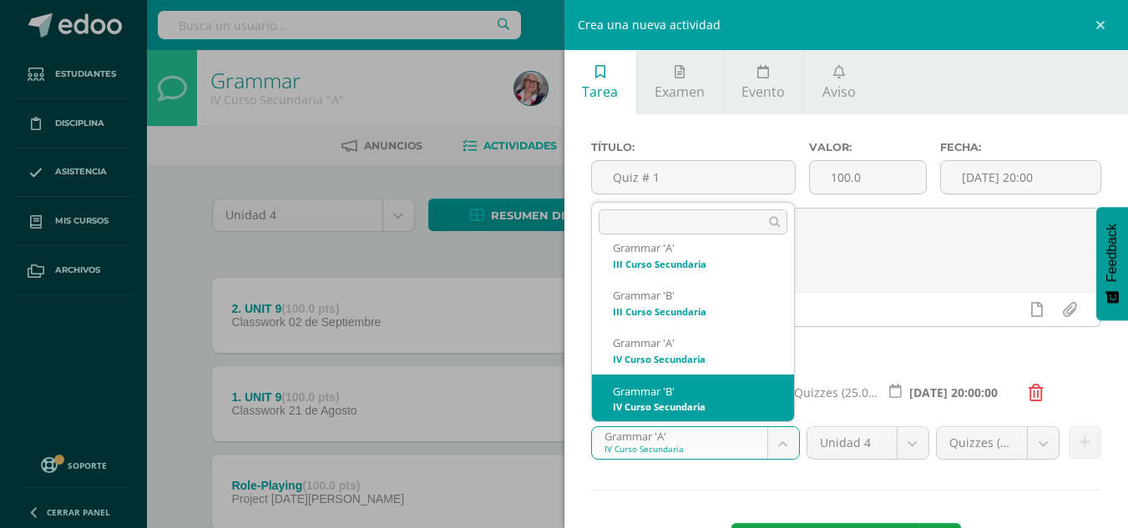
select select "208758"
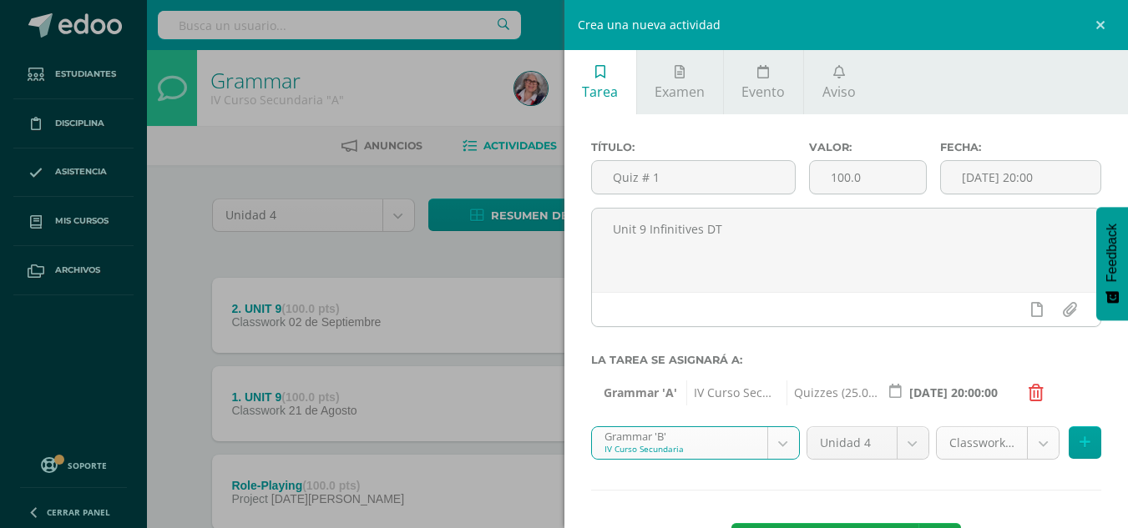
click at [1034, 445] on body "Estudiantes Disciplina Asistencia Mis cursos Archivos Soporte Ayuda Reportar un…" at bounding box center [564, 320] width 1128 height 641
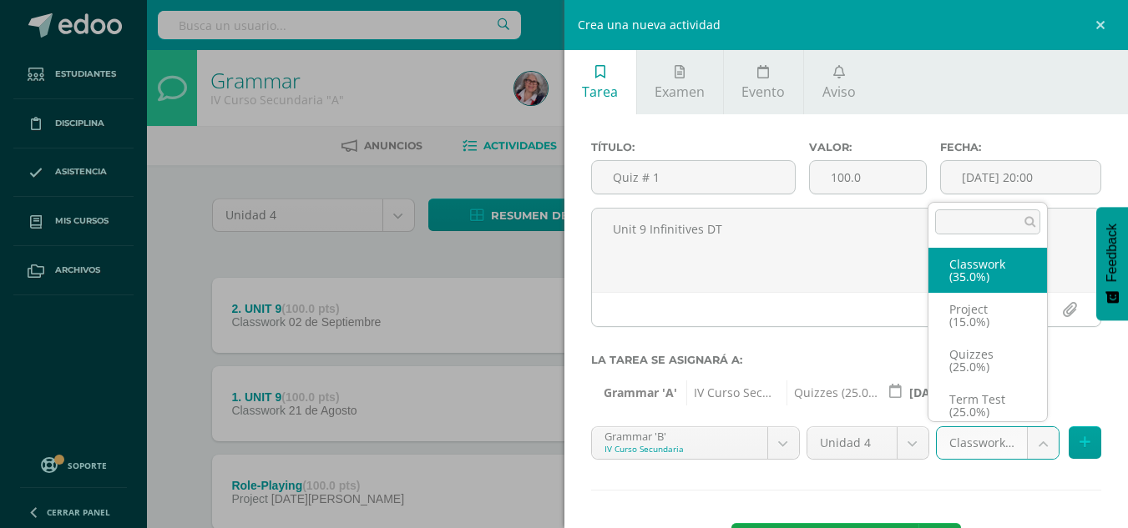
scroll to position [7, 0]
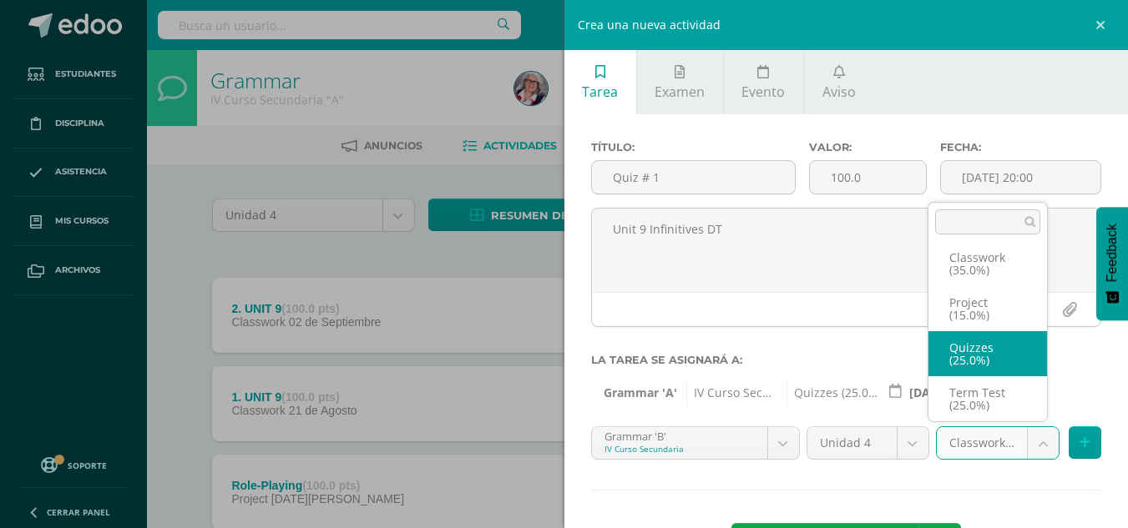
select select "236557"
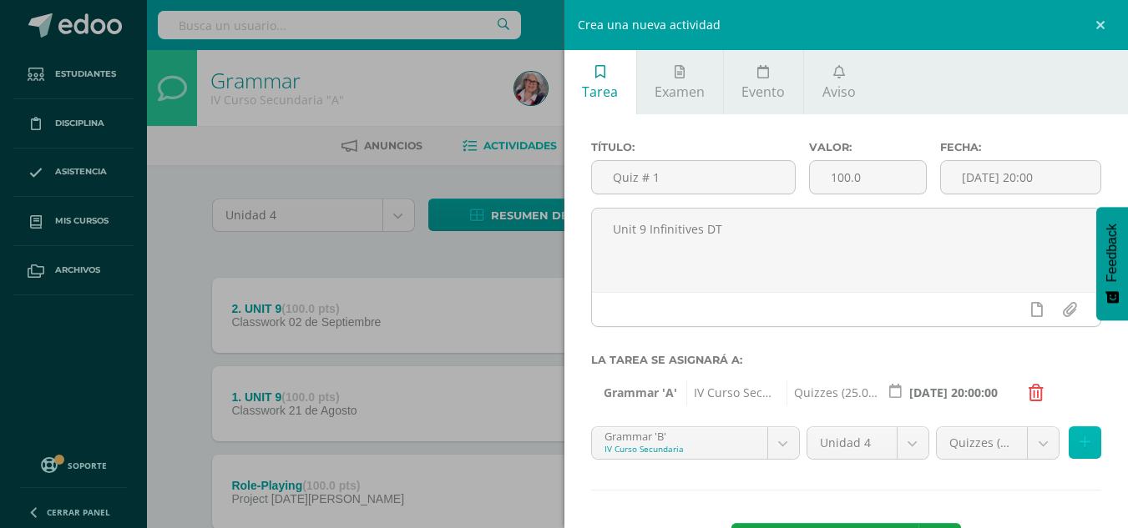
click at [1069, 447] on button at bounding box center [1085, 443] width 33 height 33
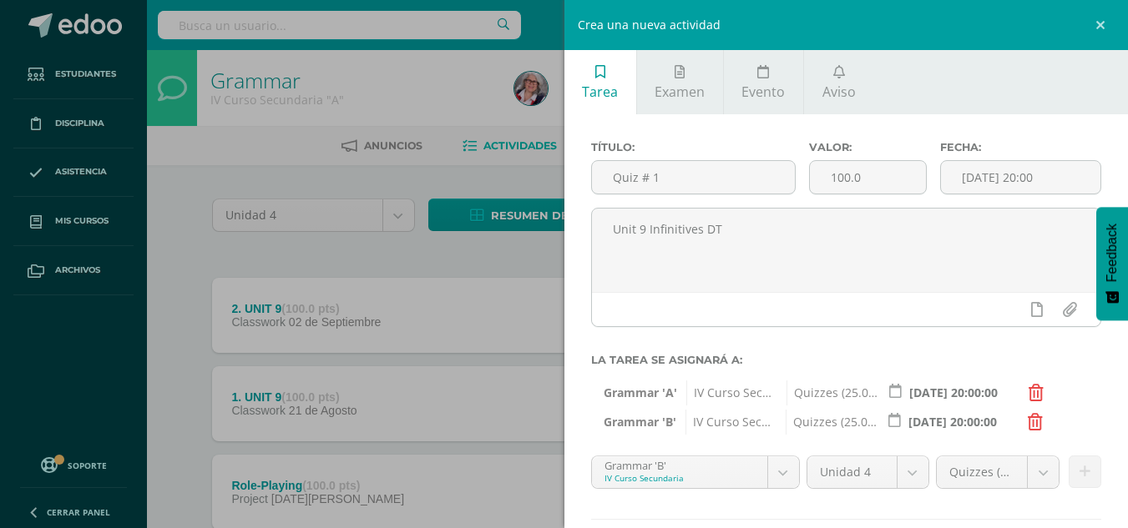
scroll to position [97, 0]
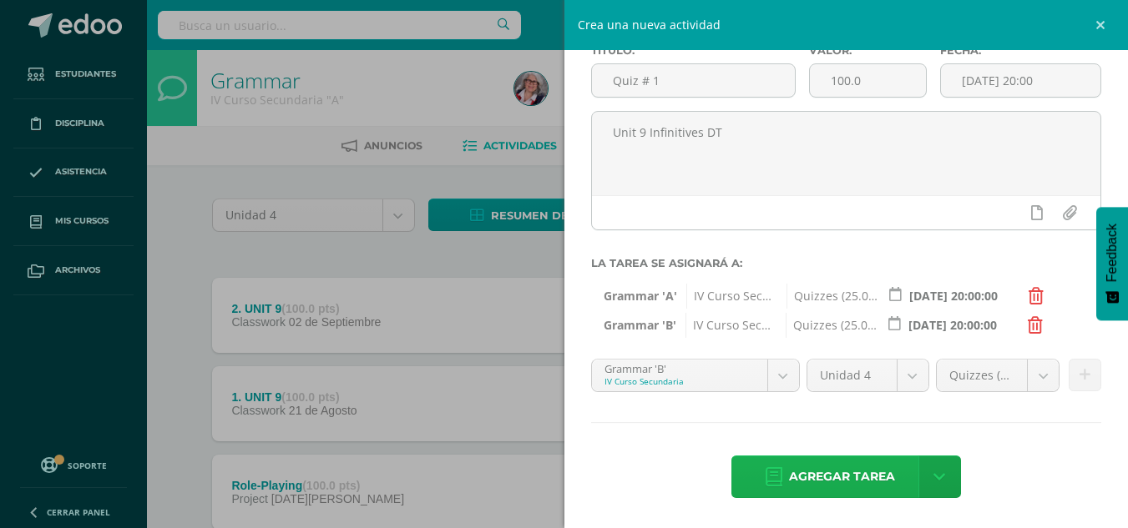
click at [800, 474] on span "Agregar tarea" at bounding box center [842, 477] width 106 height 41
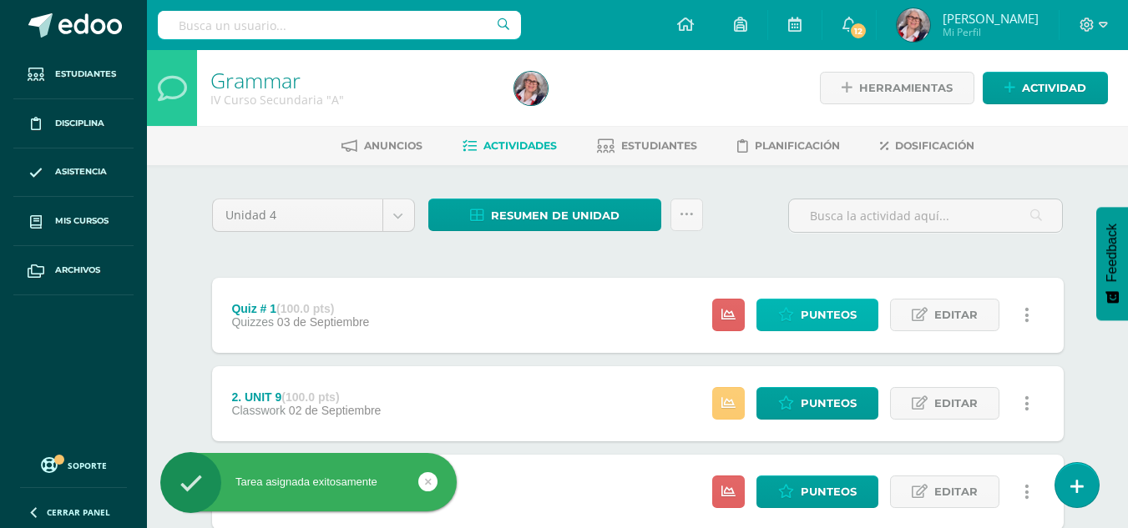
click at [860, 307] on link "Punteos" at bounding box center [817, 315] width 122 height 33
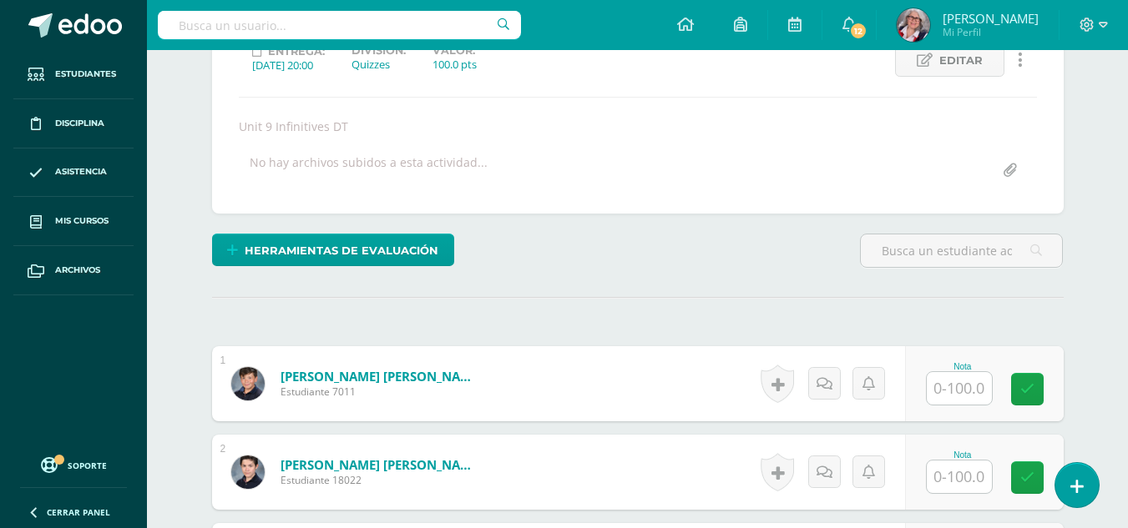
scroll to position [250, 0]
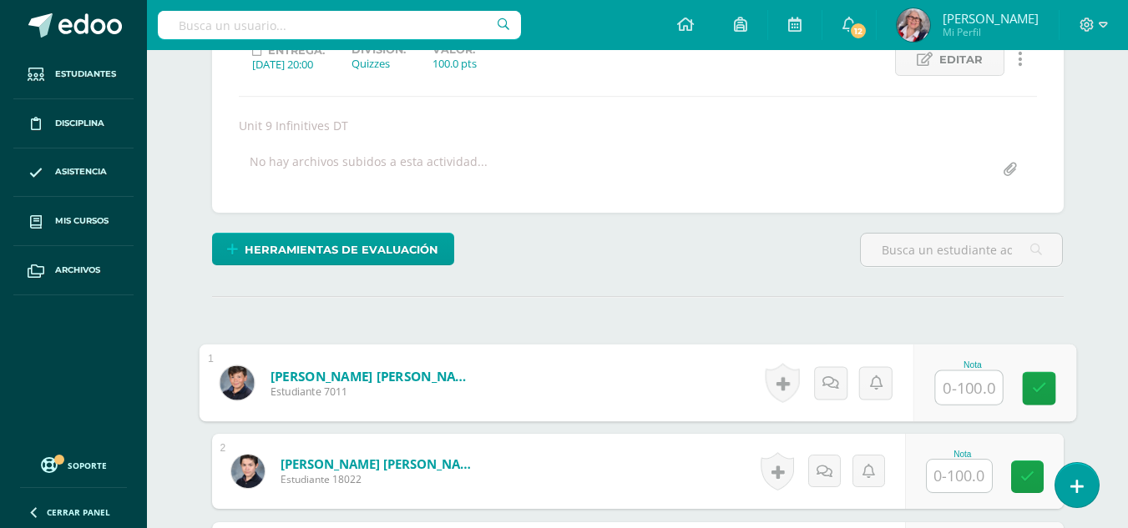
click at [976, 397] on input "text" at bounding box center [968, 388] width 67 height 33
type input "93"
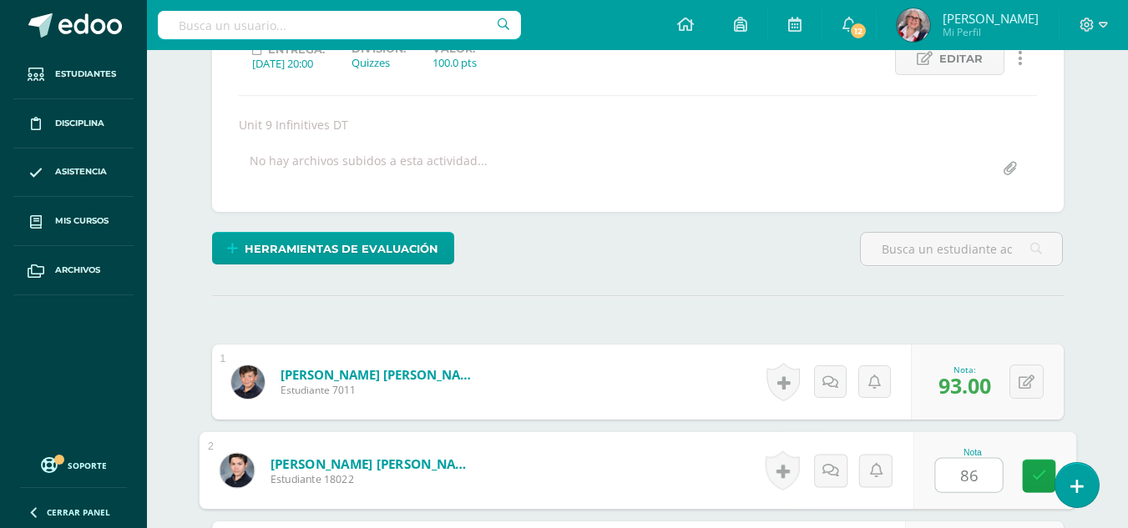
type input "86"
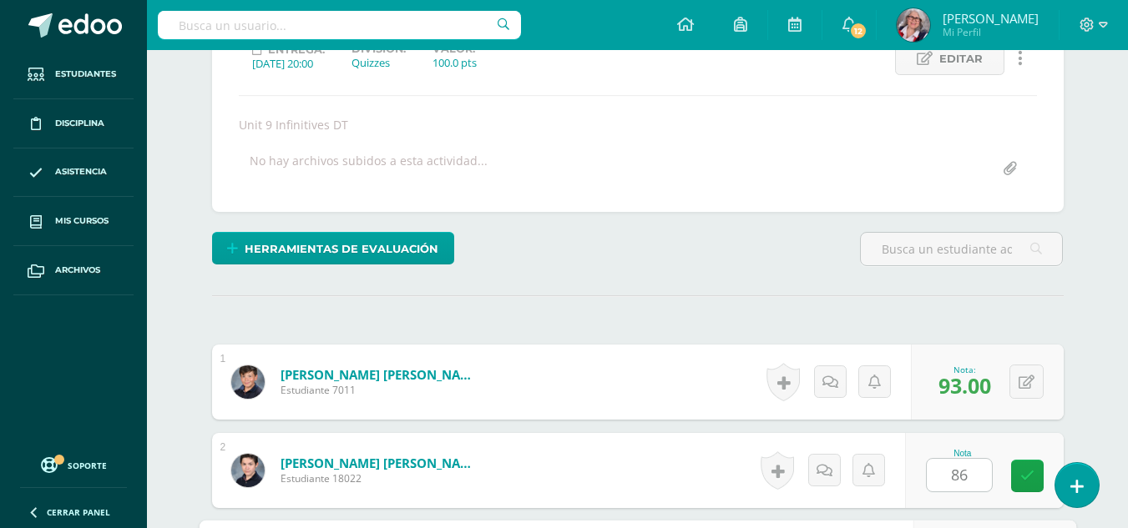
scroll to position [551, 0]
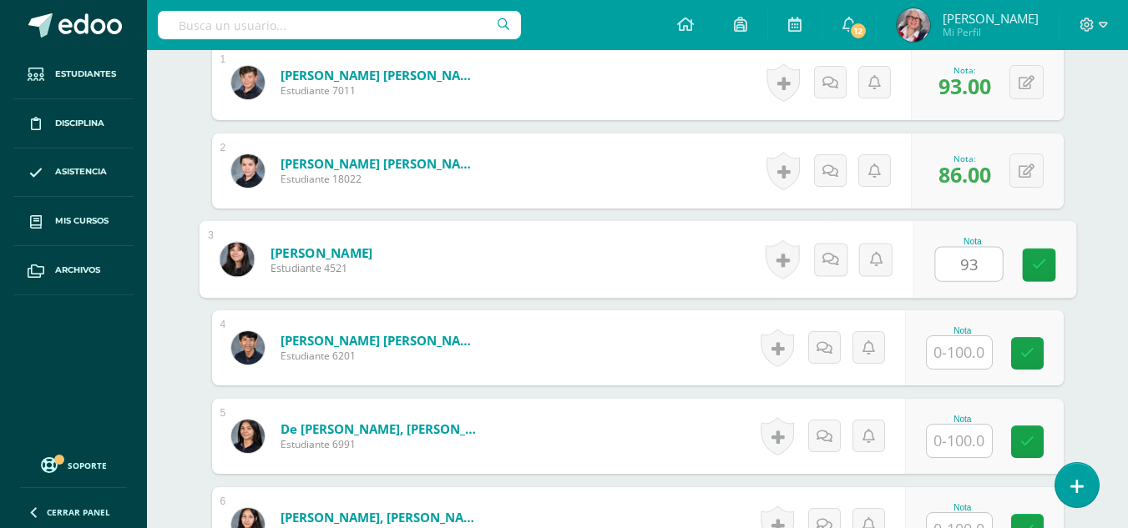
type input "93"
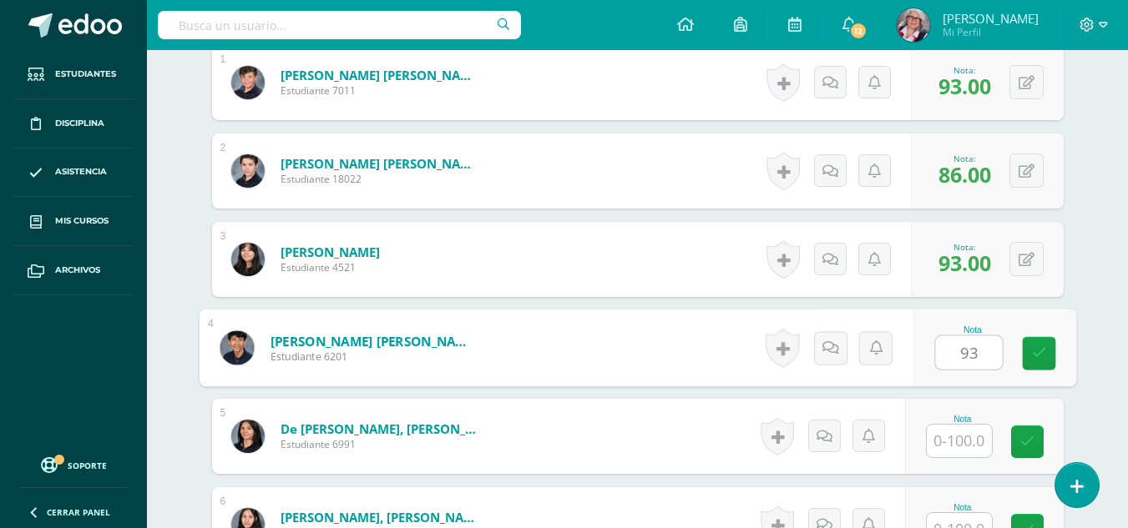
type input "93"
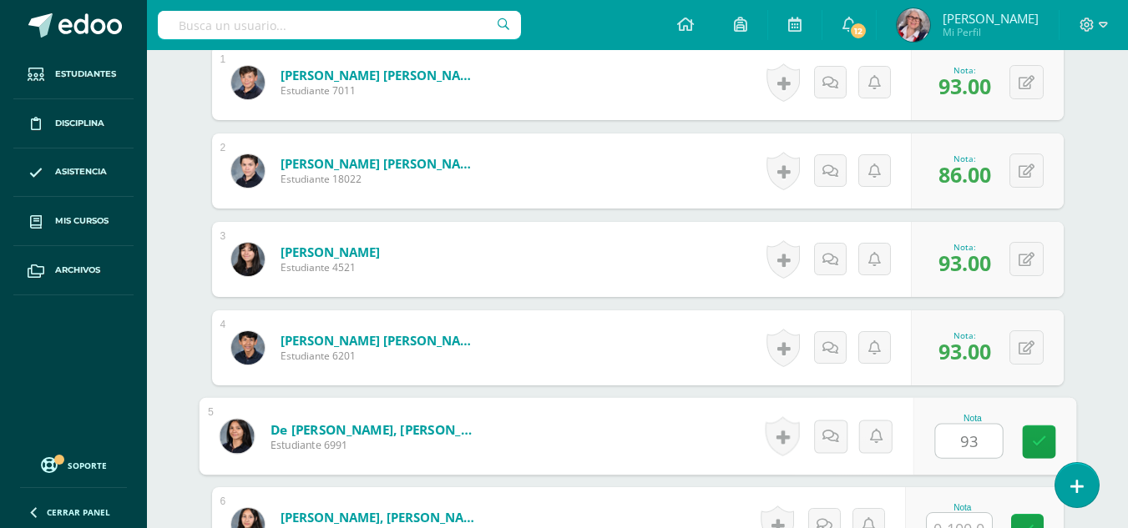
type input "93"
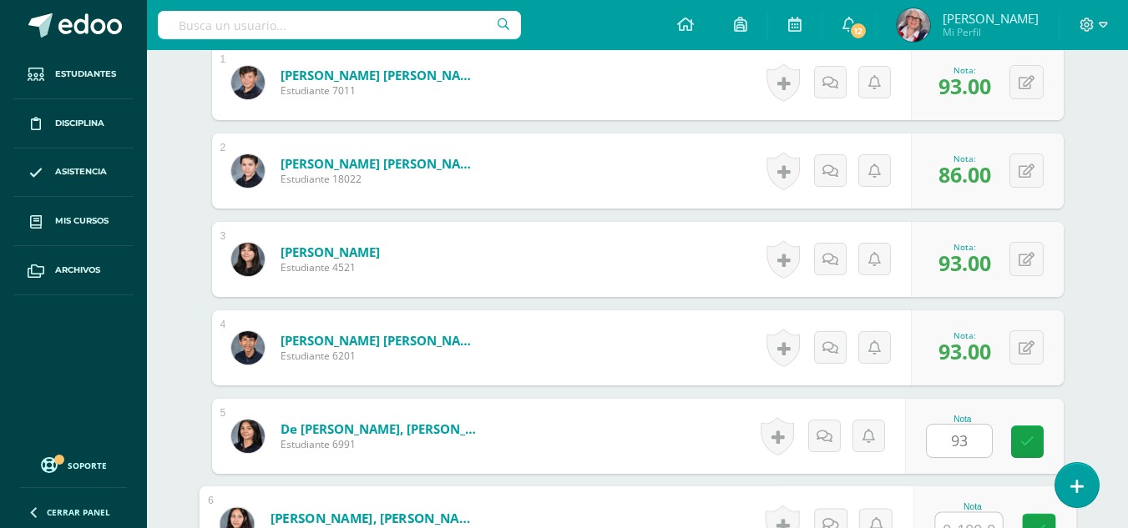
scroll to position [569, 0]
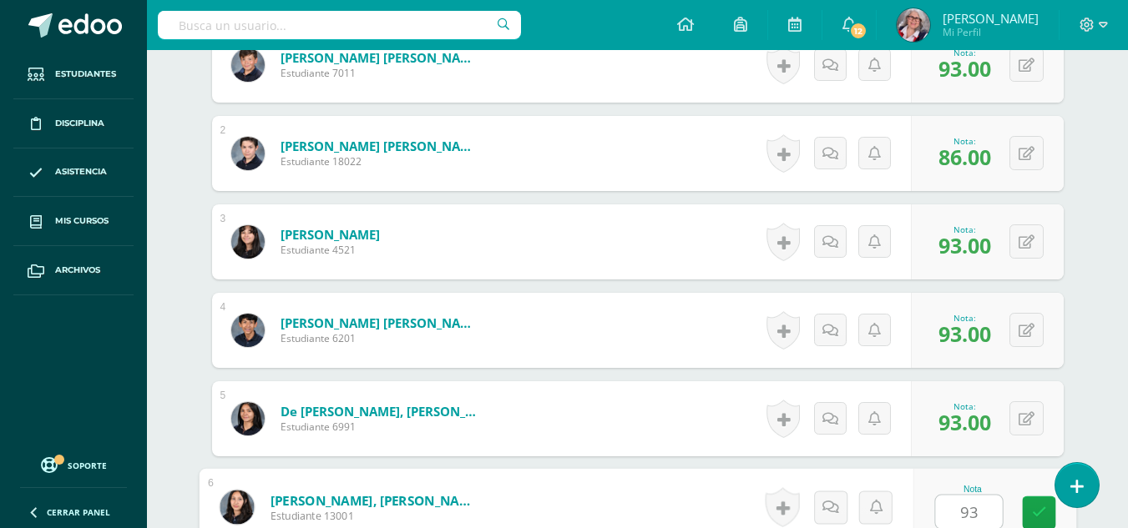
type input "93"
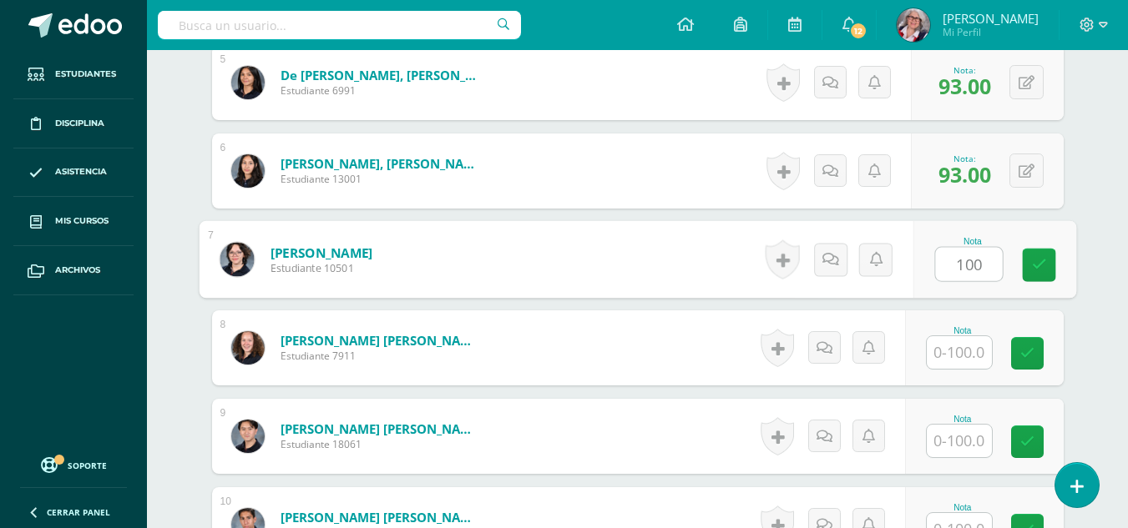
type input "100"
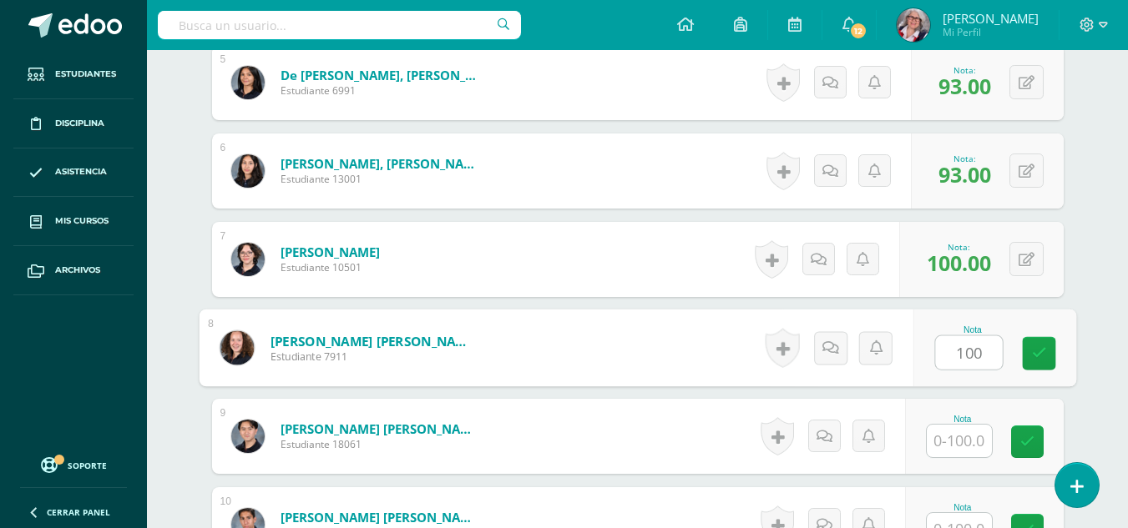
type input "100"
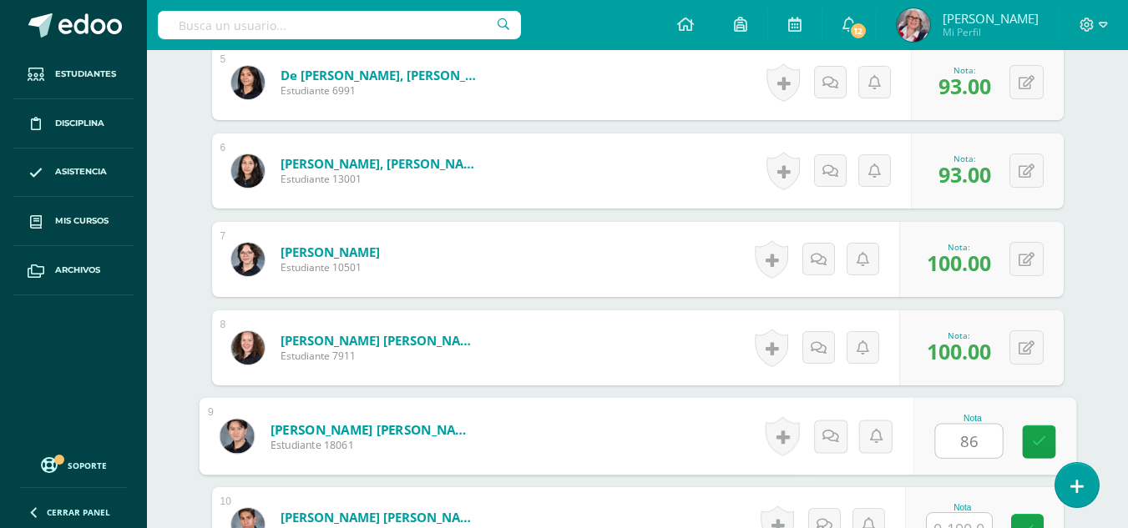
type input "86"
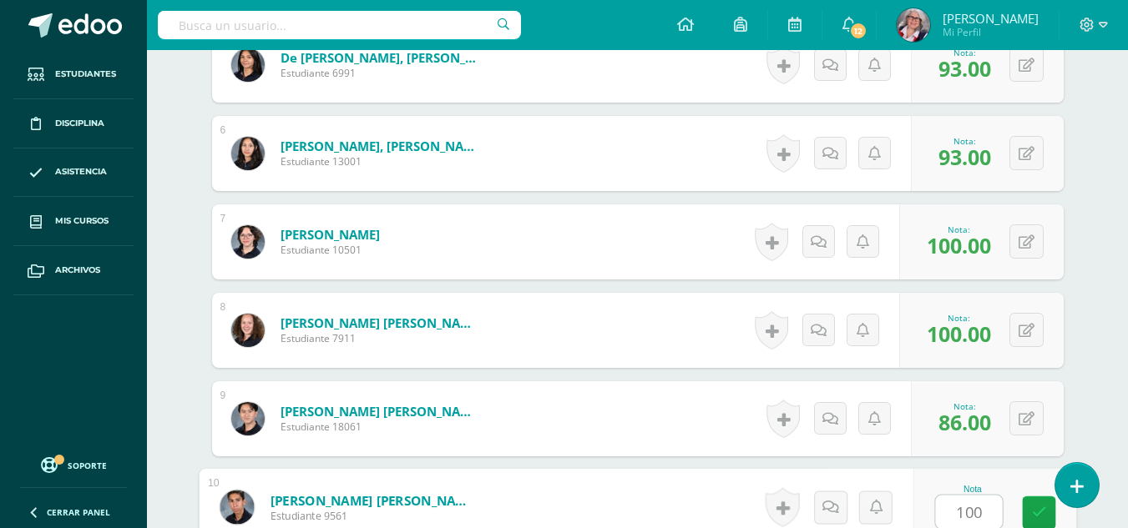
type input "100"
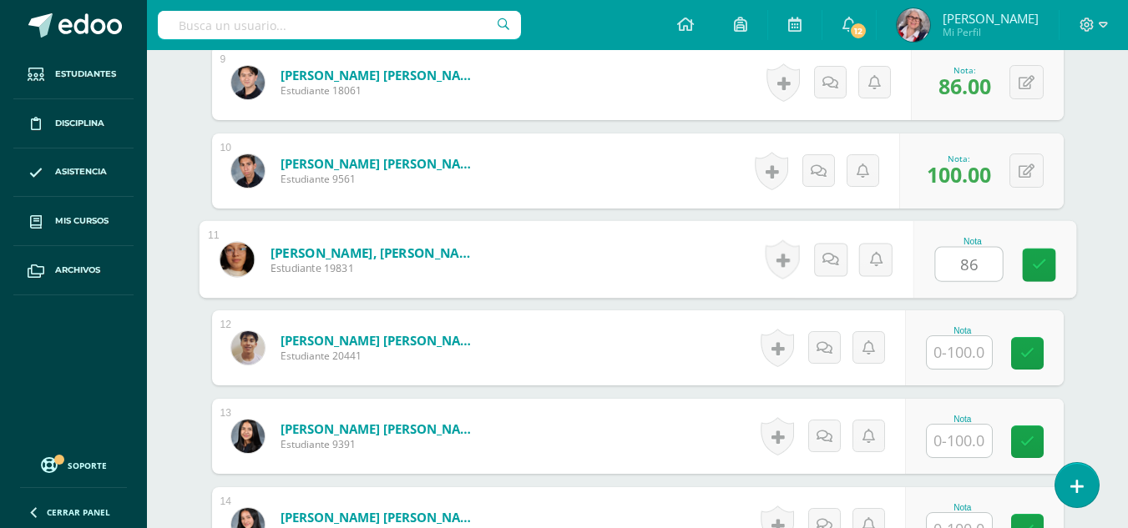
type input "86"
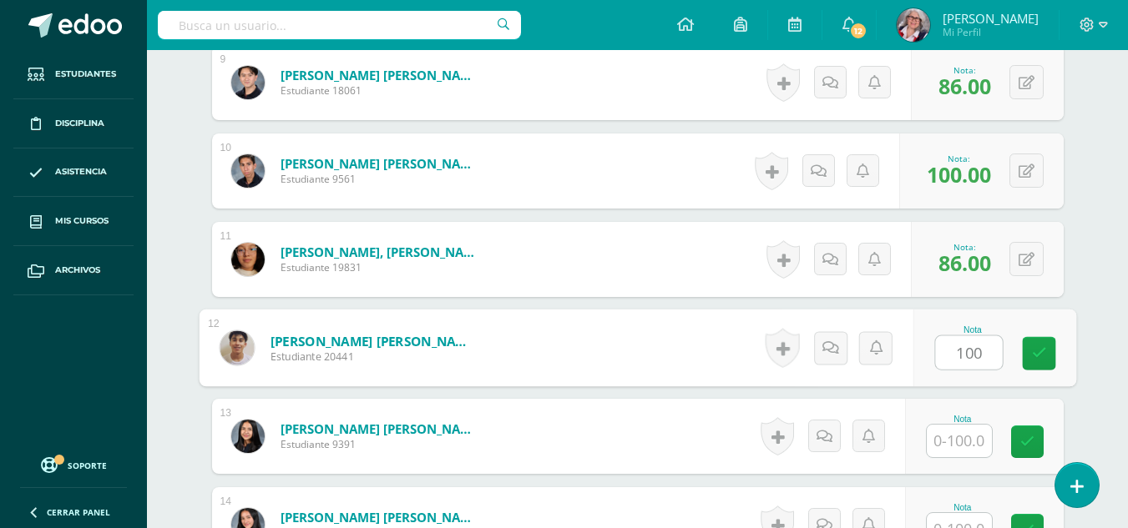
type input "100"
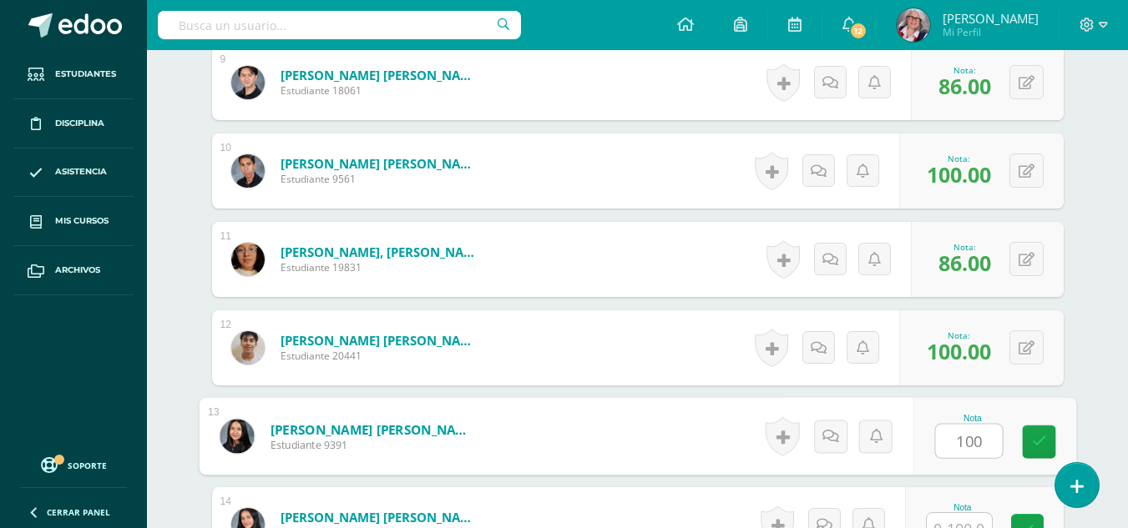
type input "100"
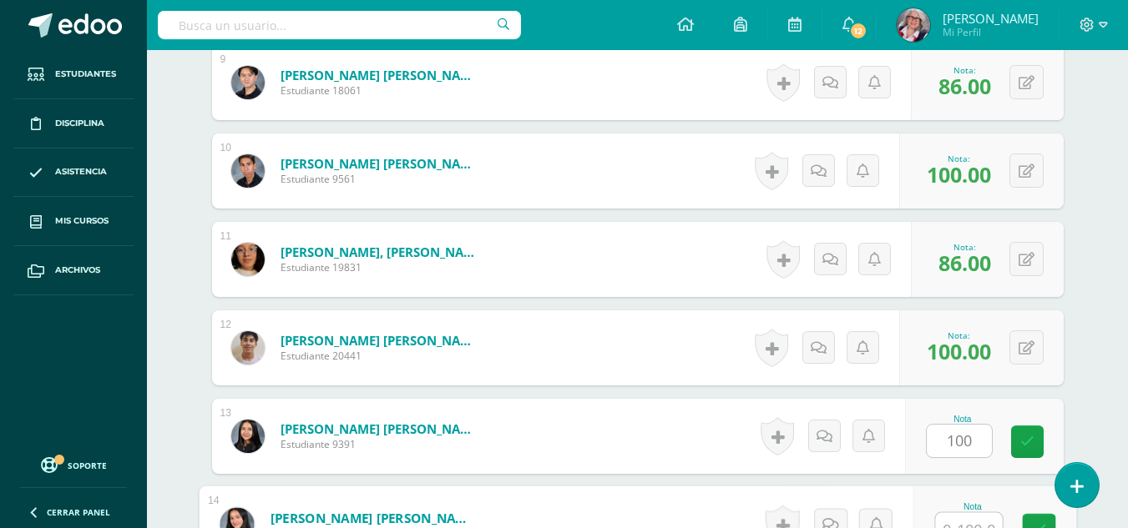
scroll to position [1276, 0]
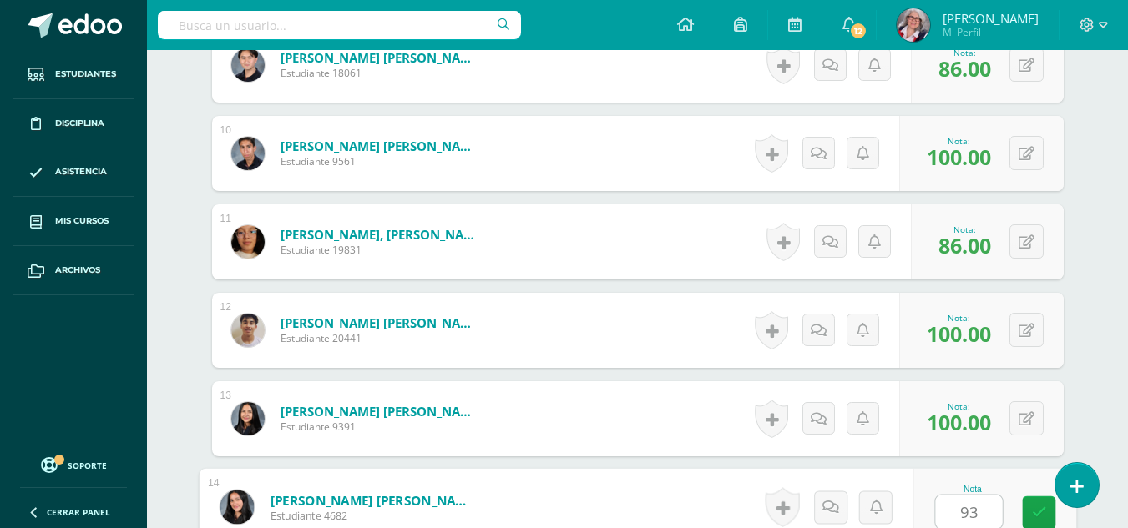
type input "93"
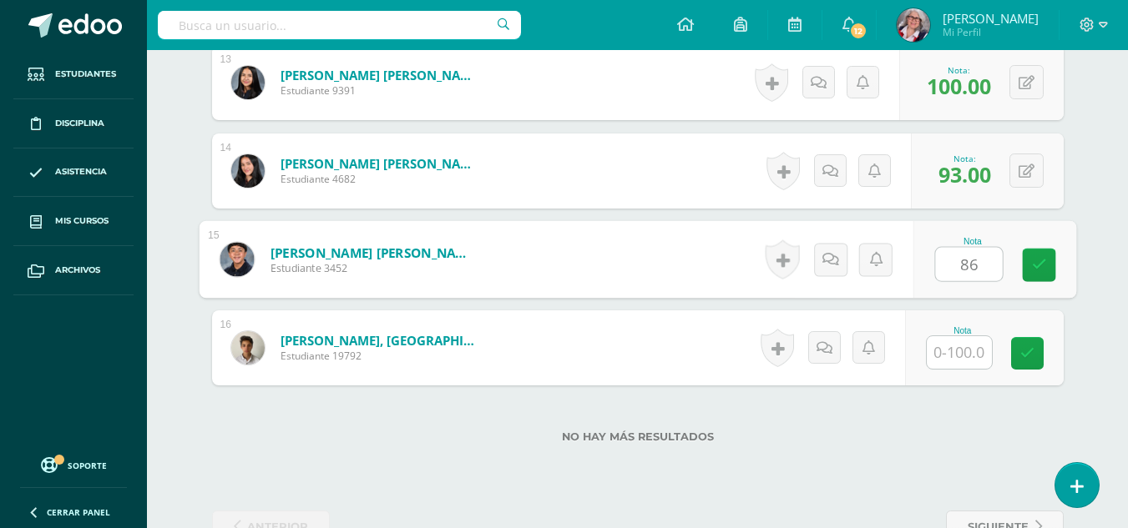
type input "86"
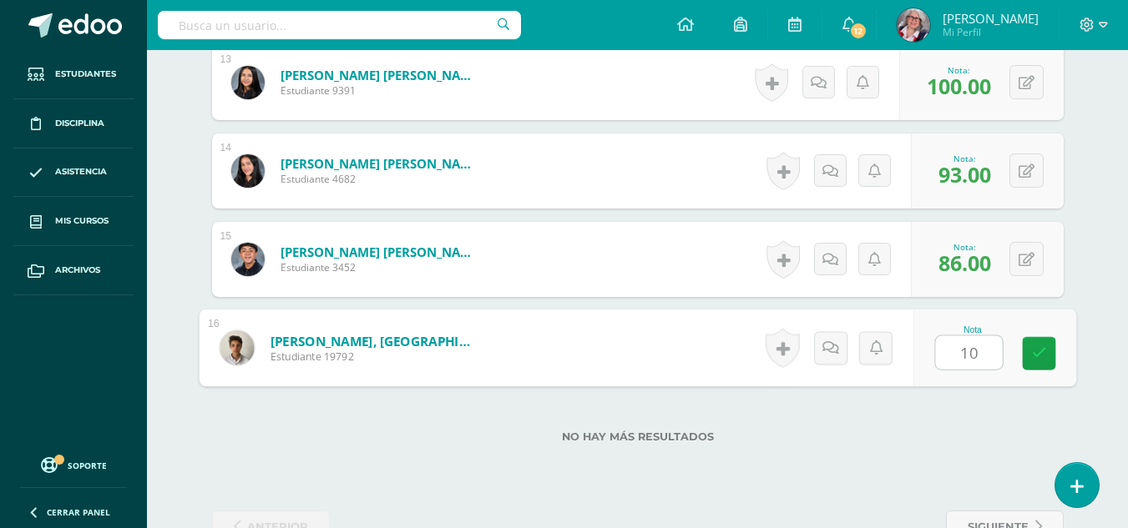
type input "100"
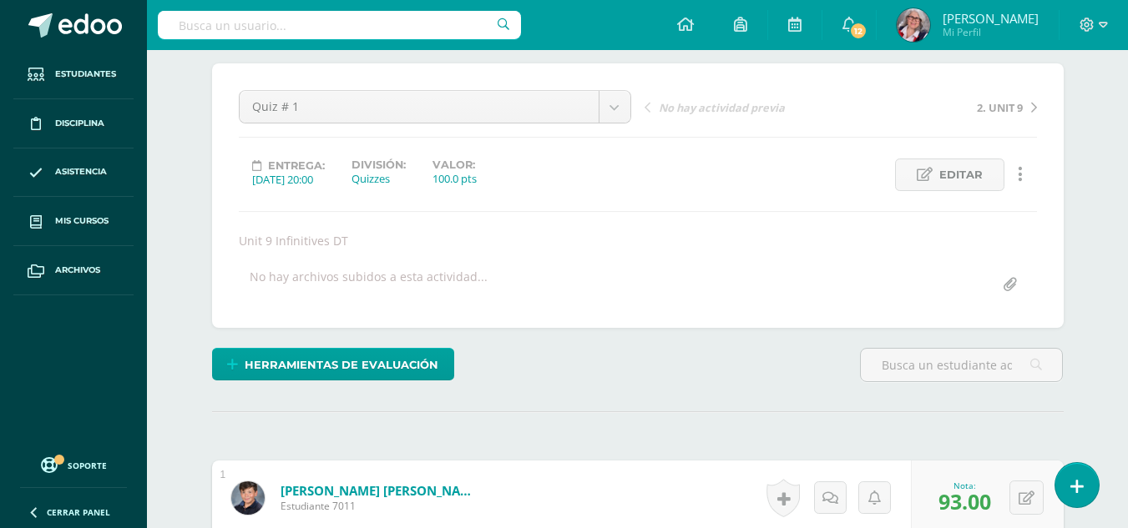
scroll to position [0, 0]
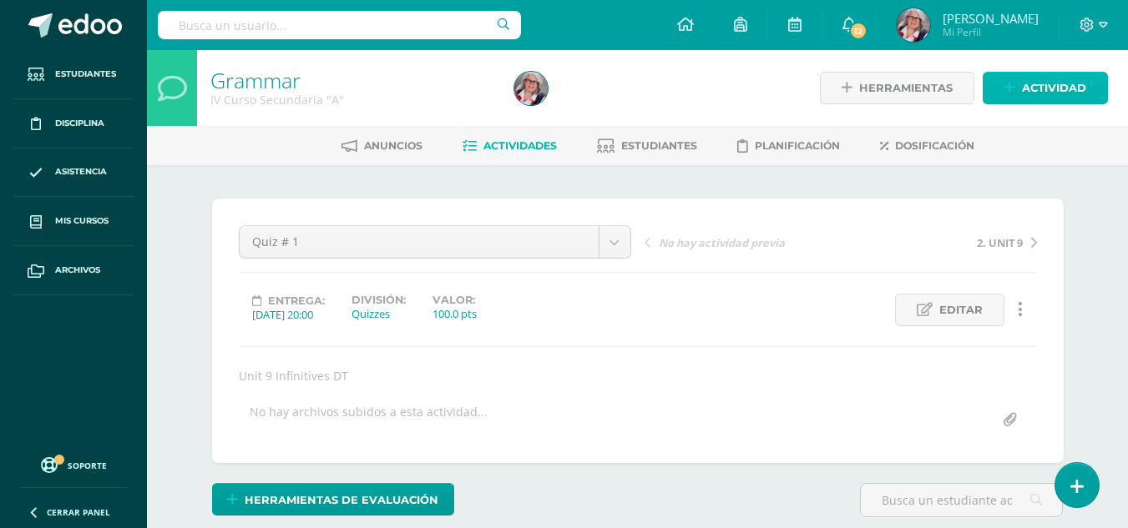
click at [1075, 78] on span "Actividad" at bounding box center [1054, 88] width 64 height 31
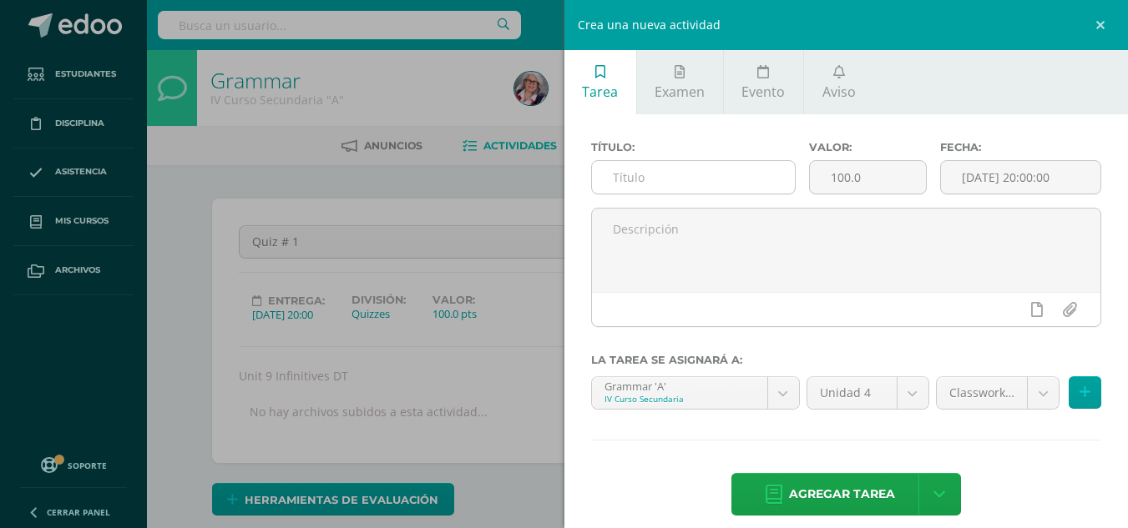
click at [725, 179] on input "text" at bounding box center [693, 177] width 203 height 33
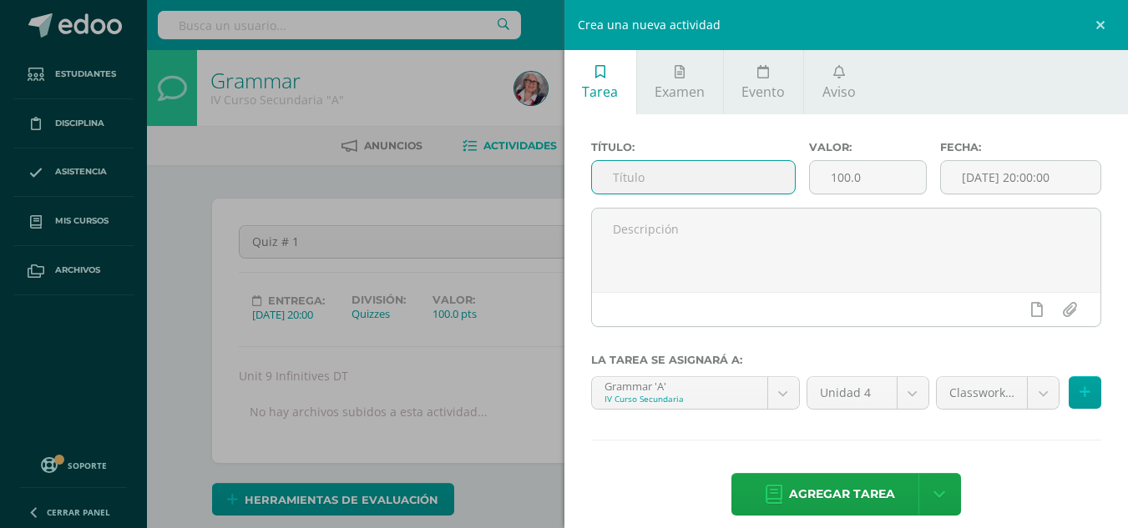
click at [725, 179] on input "text" at bounding box center [693, 177] width 203 height 33
type input "3."
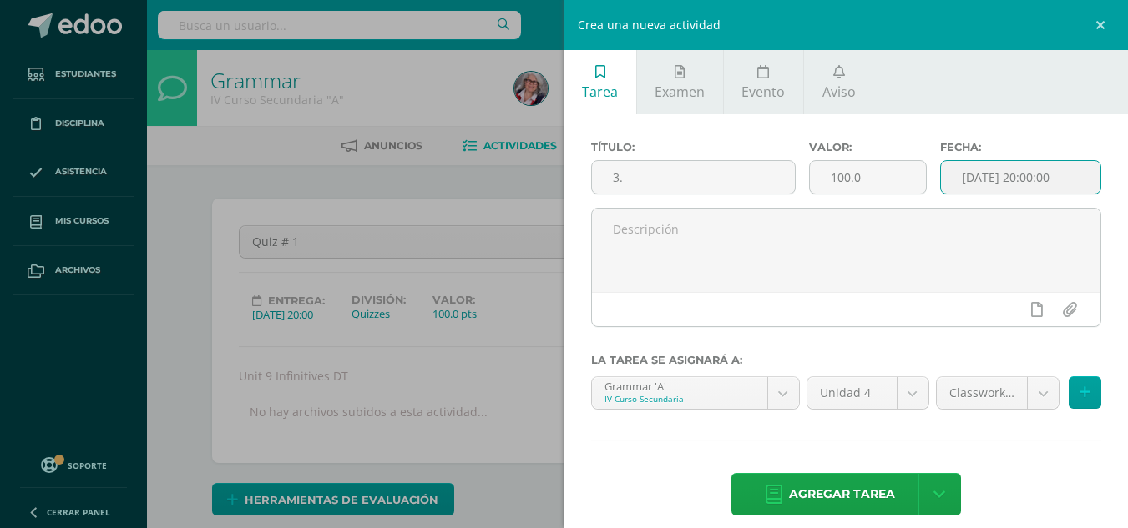
click at [991, 167] on input "[DATE] 20:00:00" at bounding box center [1020, 177] width 159 height 33
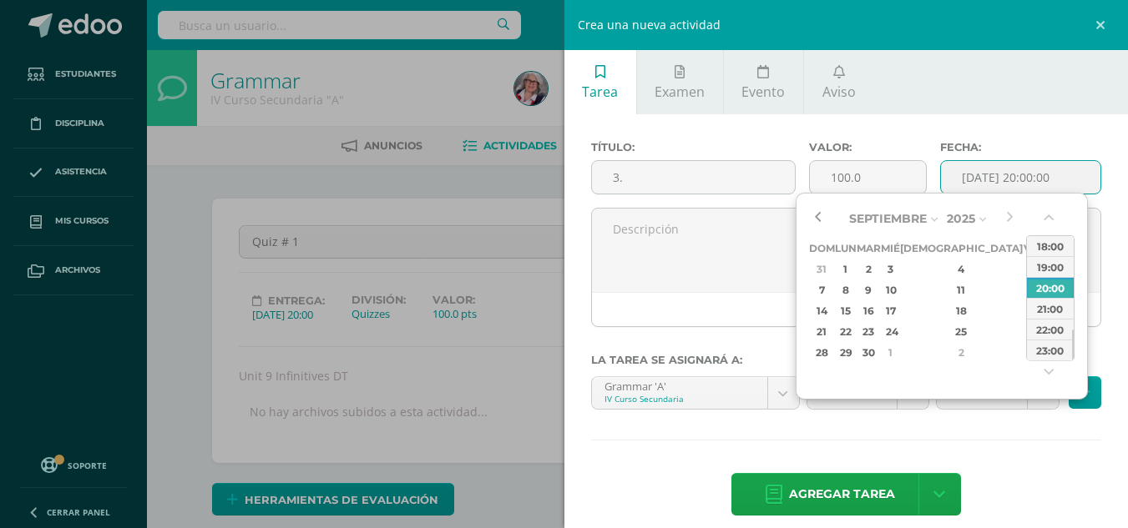
click at [814, 214] on button "button" at bounding box center [817, 218] width 17 height 25
click at [948, 269] on div "4" at bounding box center [961, 269] width 99 height 19
type input "2025-09-04 20:00"
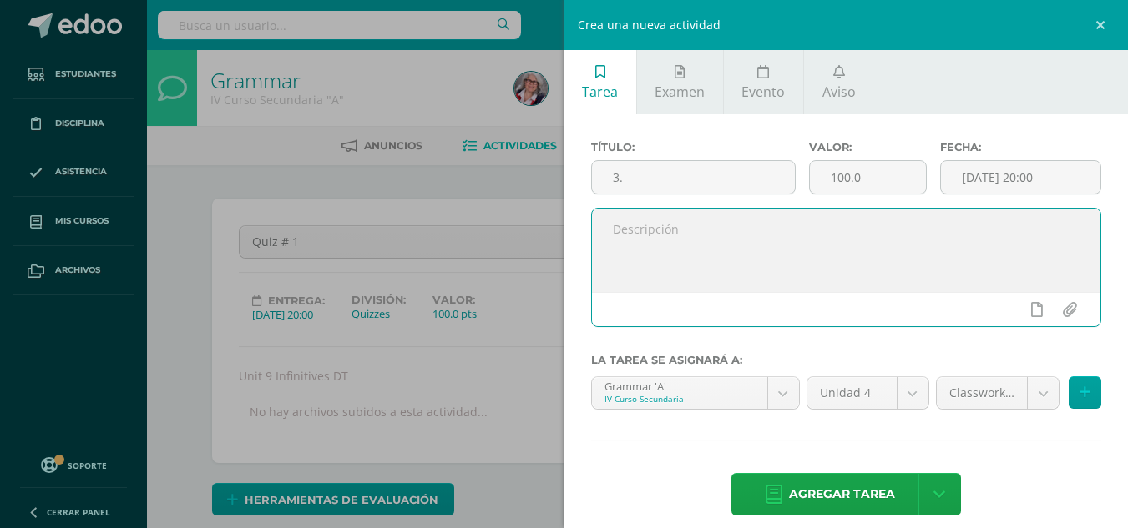
click at [699, 232] on textarea at bounding box center [846, 250] width 509 height 83
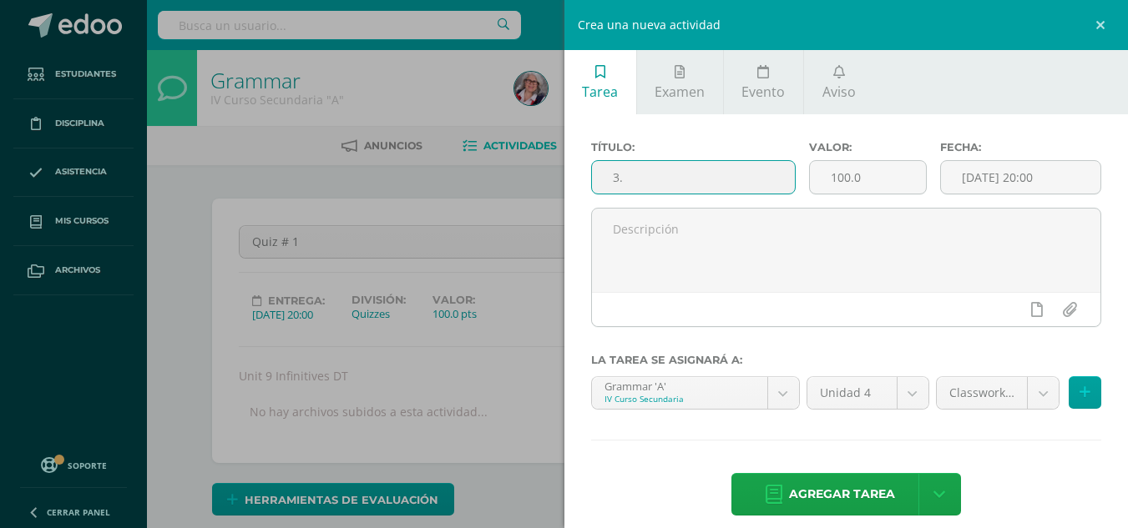
click at [743, 190] on input "3." at bounding box center [693, 177] width 203 height 33
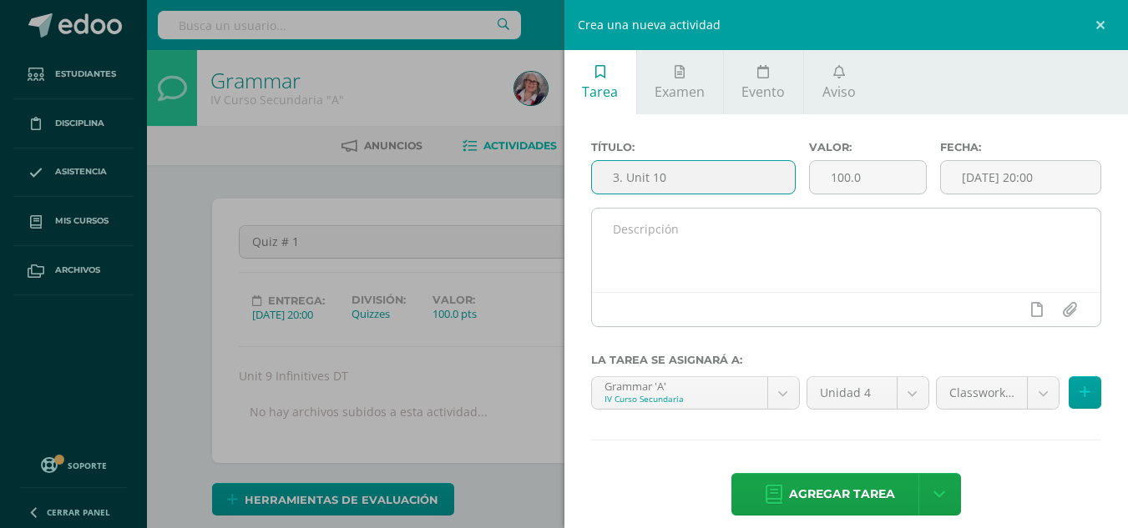
type input "3. Unit 10"
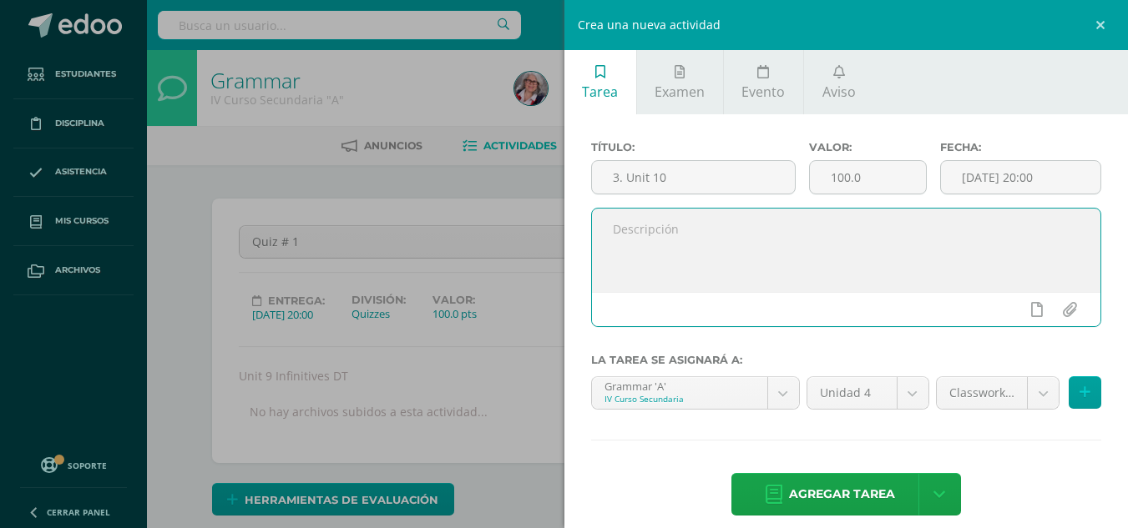
click at [701, 225] on textarea at bounding box center [846, 250] width 509 height 83
type textarea "Count and Non-count Nouns: Taking Notes"
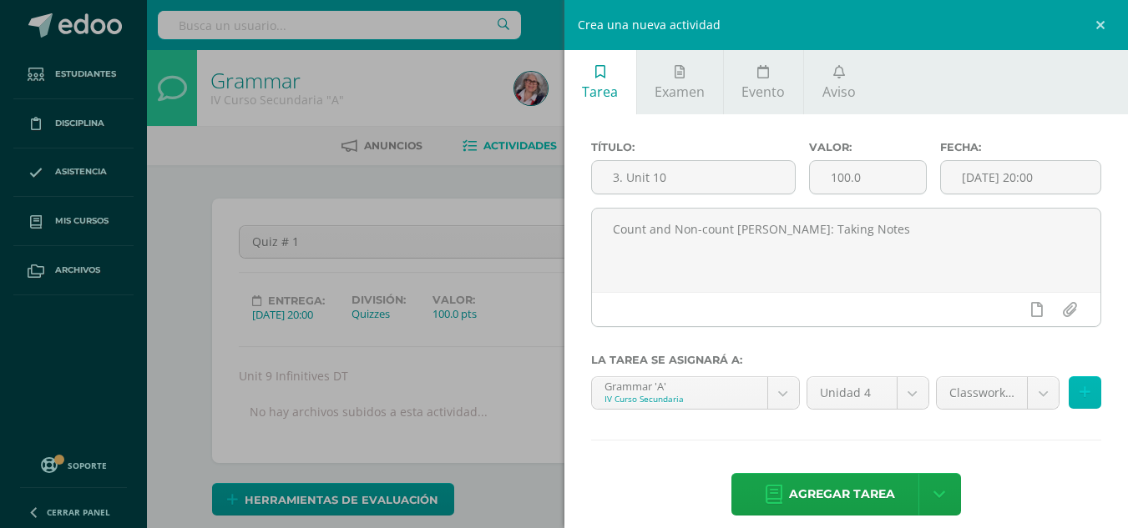
click at [1079, 390] on icon at bounding box center [1084, 393] width 11 height 14
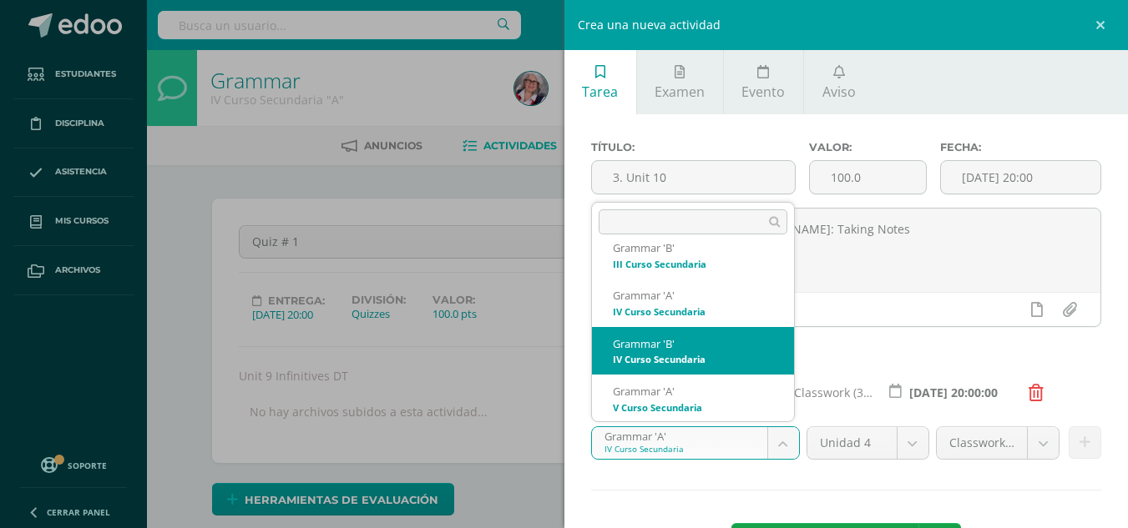
select select "208758"
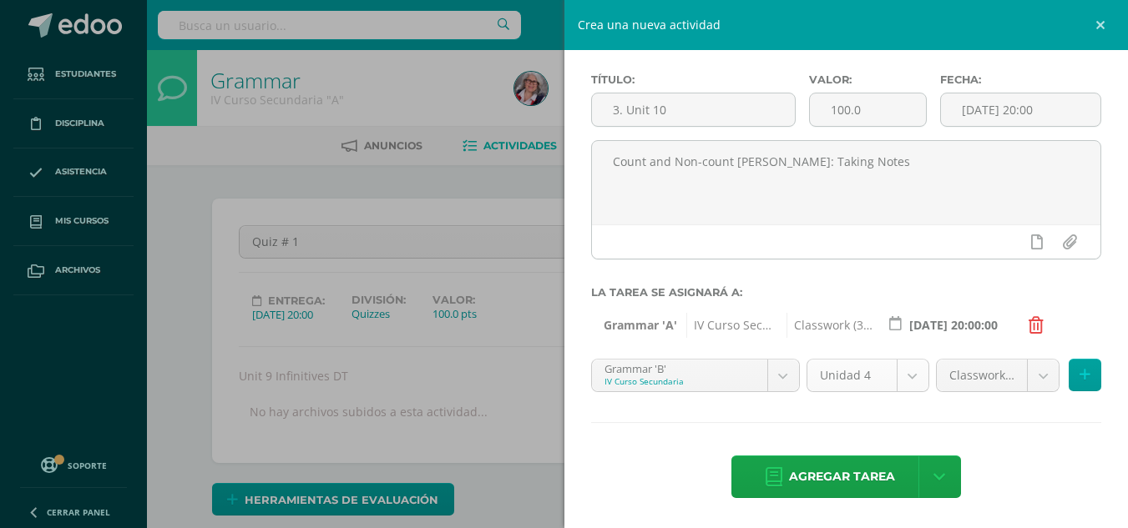
scroll to position [68, 0]
click at [1084, 373] on button at bounding box center [1085, 375] width 33 height 33
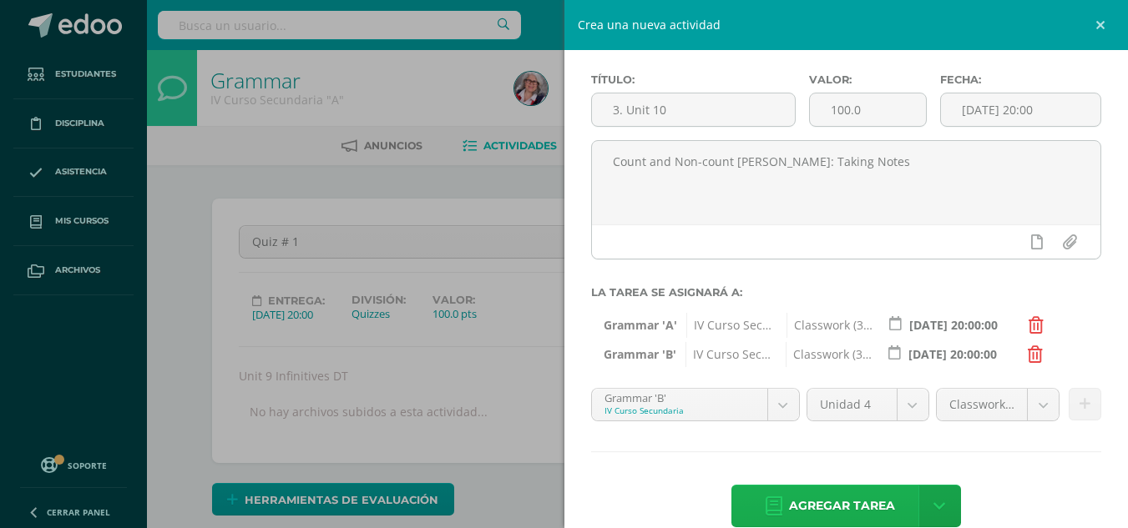
click at [832, 507] on span "Agregar tarea" at bounding box center [842, 506] width 106 height 41
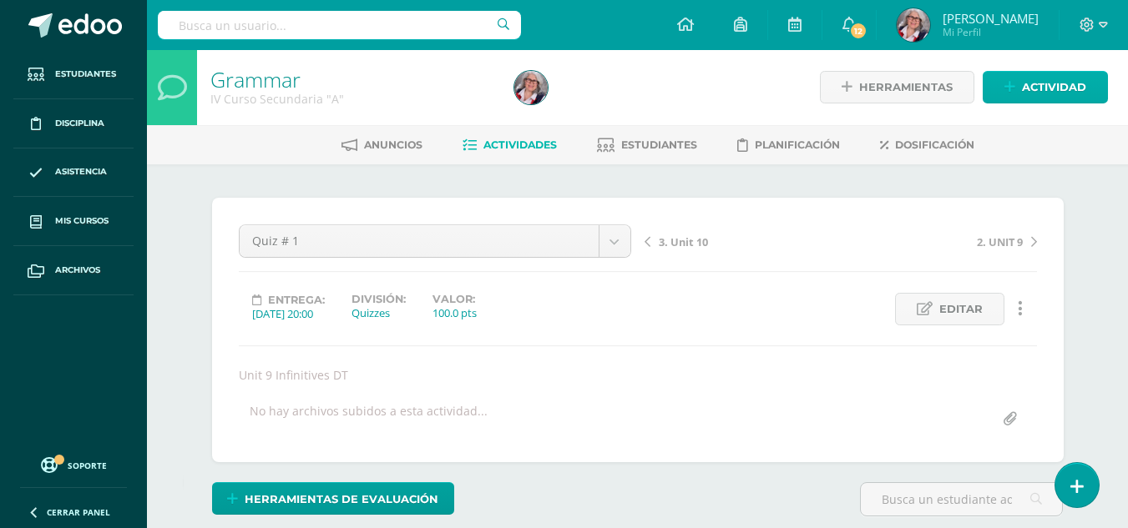
scroll to position [2, 0]
click at [1052, 86] on span "Actividad" at bounding box center [1054, 86] width 64 height 31
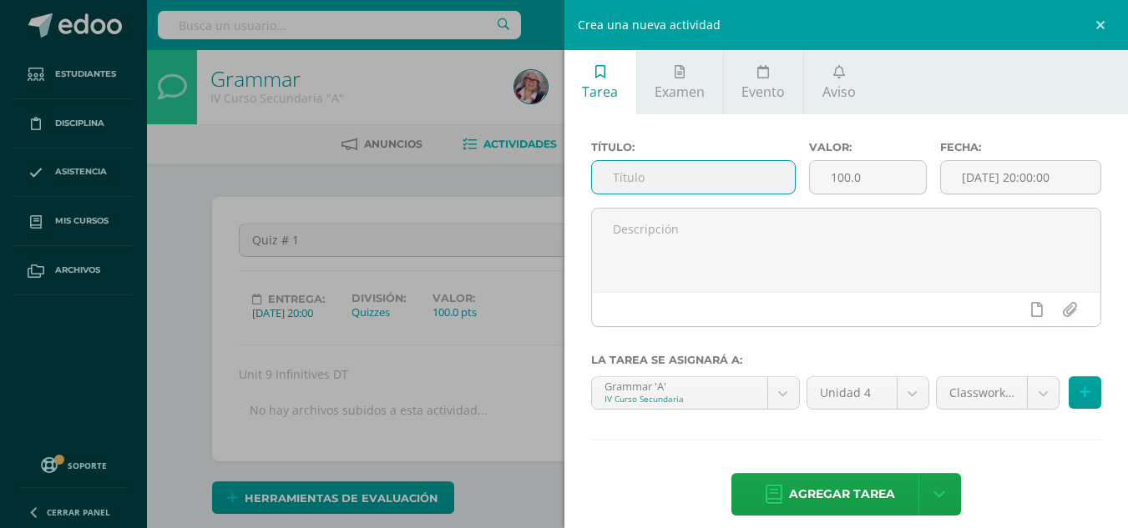
click at [746, 191] on input "text" at bounding box center [693, 177] width 203 height 33
type input "4. Unit 10"
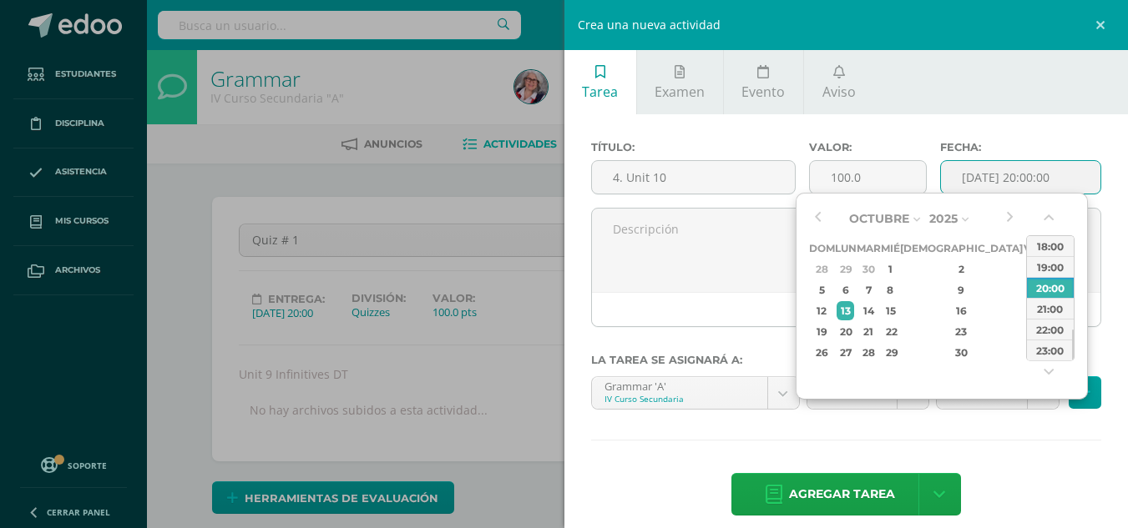
click at [1069, 170] on input "[DATE] 20:00:00" at bounding box center [1020, 177] width 159 height 33
click at [818, 217] on button "button" at bounding box center [817, 218] width 17 height 25
click at [852, 287] on div "8" at bounding box center [846, 290] width 18 height 19
type input "2025-09-08 20:00"
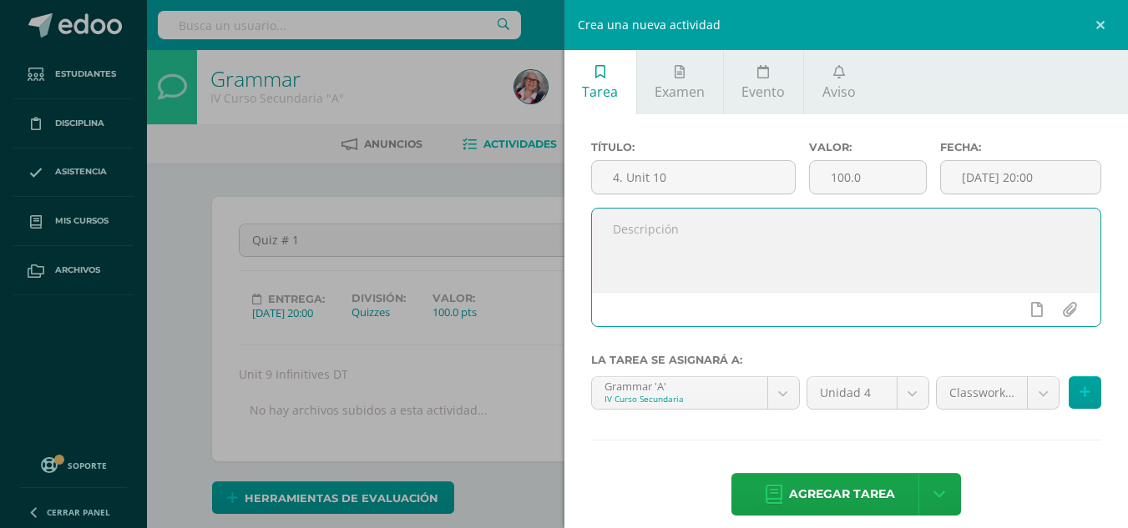
click at [683, 225] on textarea at bounding box center [846, 250] width 509 height 83
type textarea "FP ABCD - WP A Review - RC - LP AB"
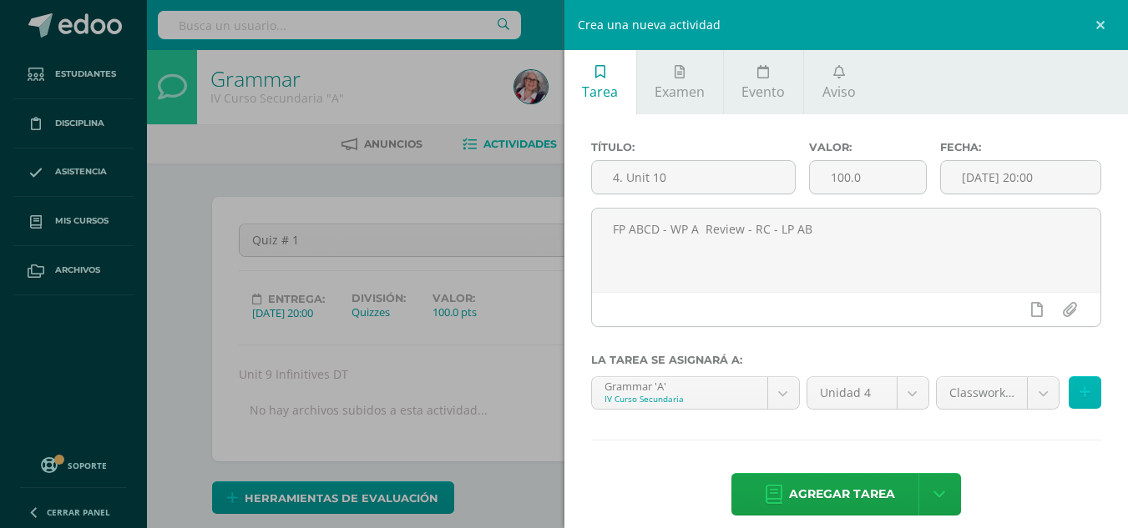
click at [1079, 393] on icon at bounding box center [1084, 393] width 11 height 14
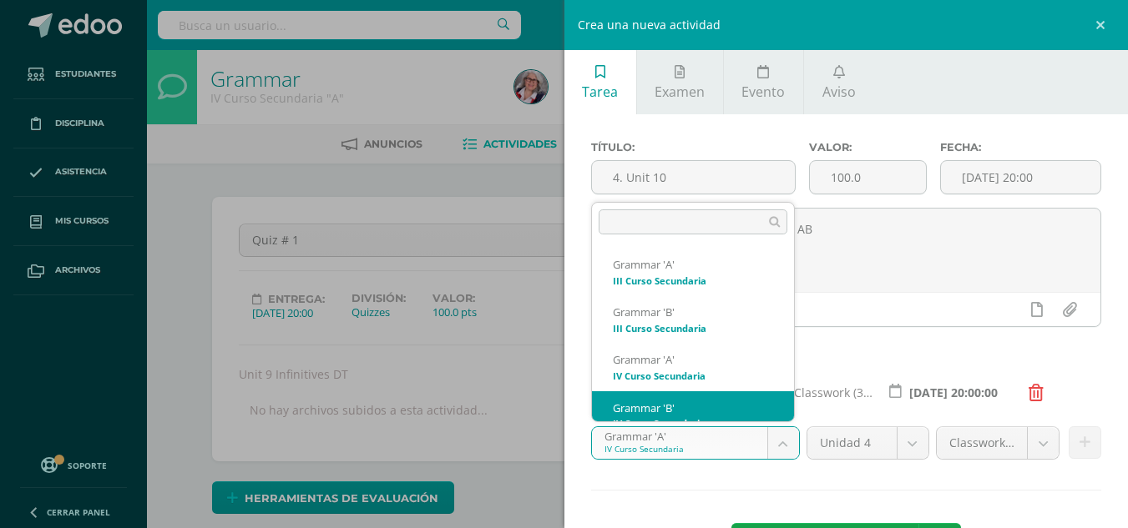
scroll to position [17, 0]
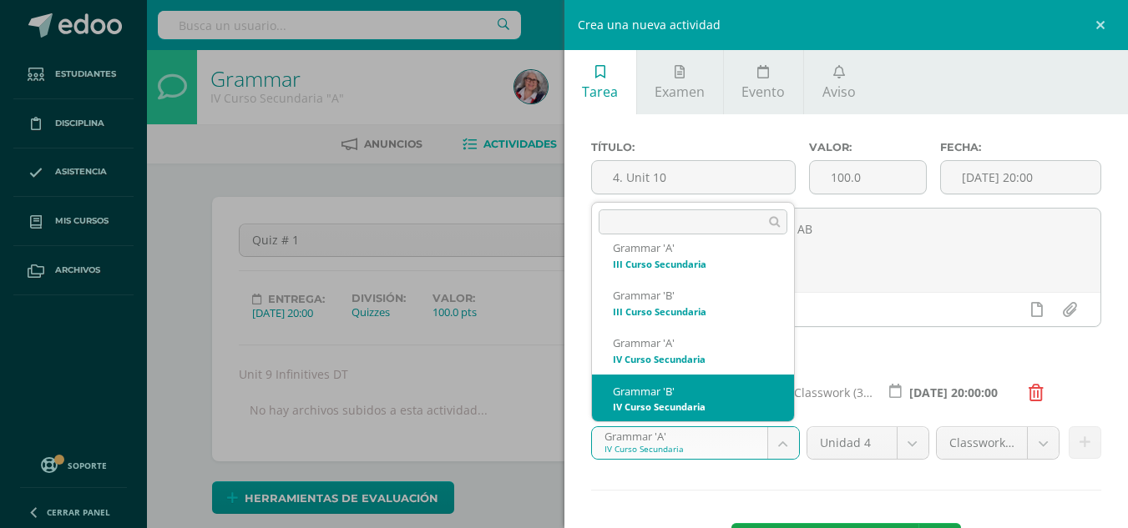
select select "208758"
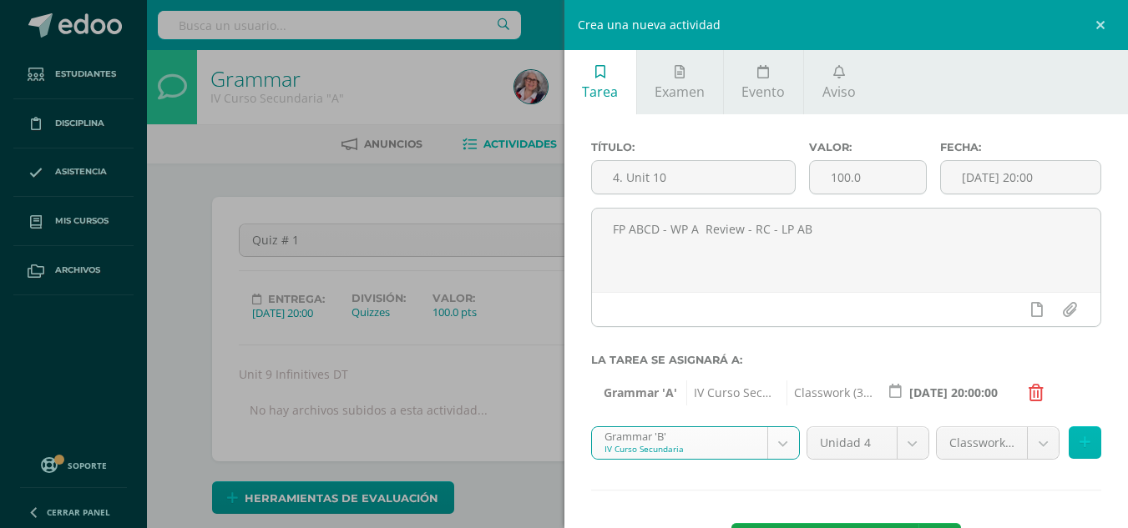
click at [1079, 439] on icon at bounding box center [1084, 443] width 11 height 14
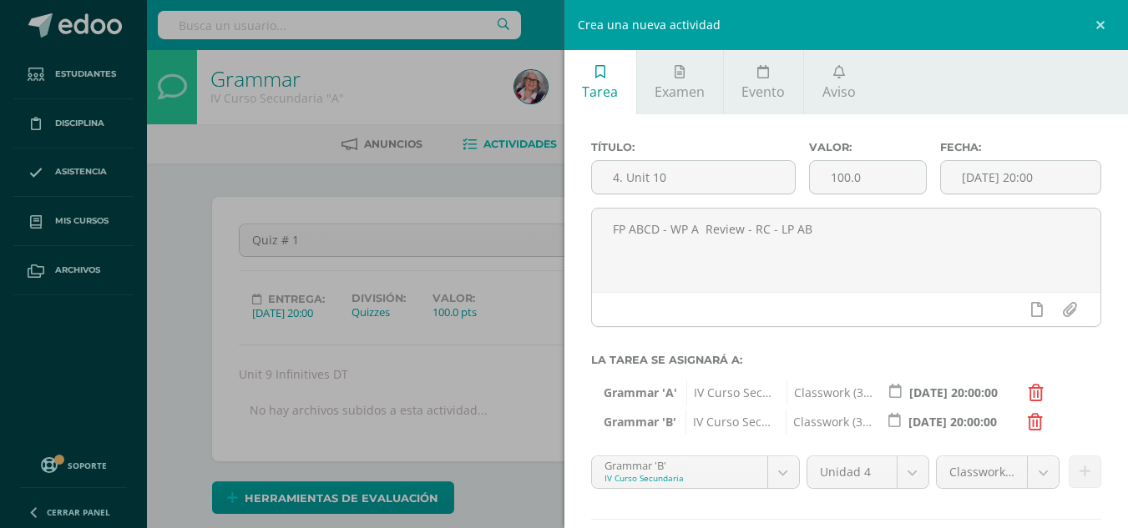
scroll to position [97, 0]
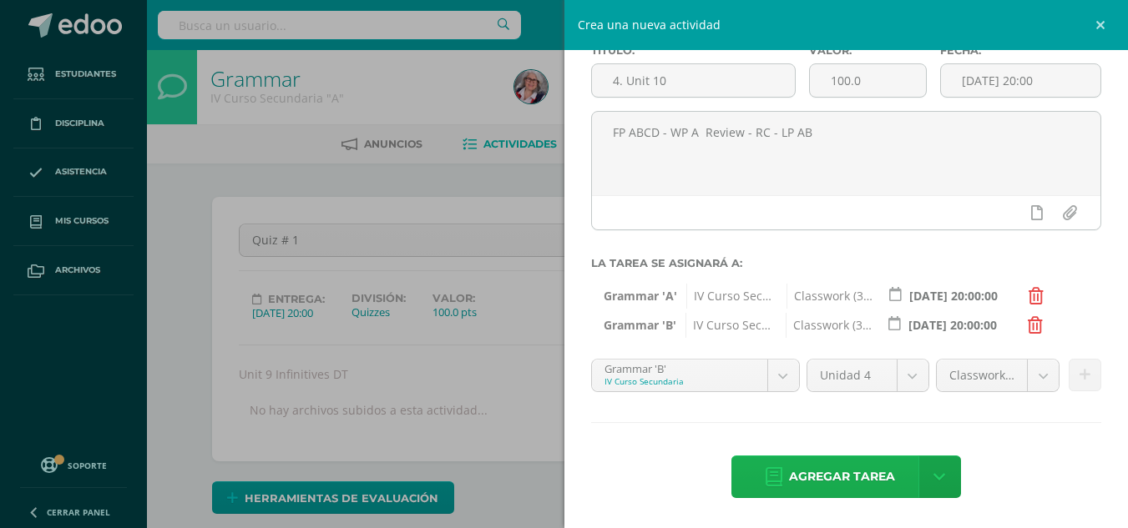
click at [823, 478] on span "Agregar tarea" at bounding box center [842, 477] width 106 height 41
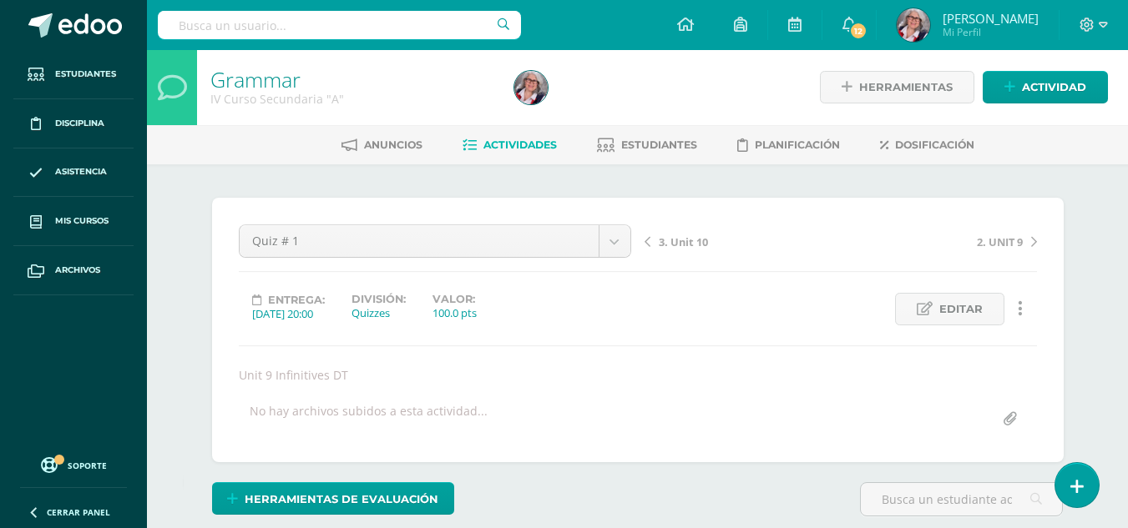
scroll to position [2, 0]
